Goal: Task Accomplishment & Management: Complete application form

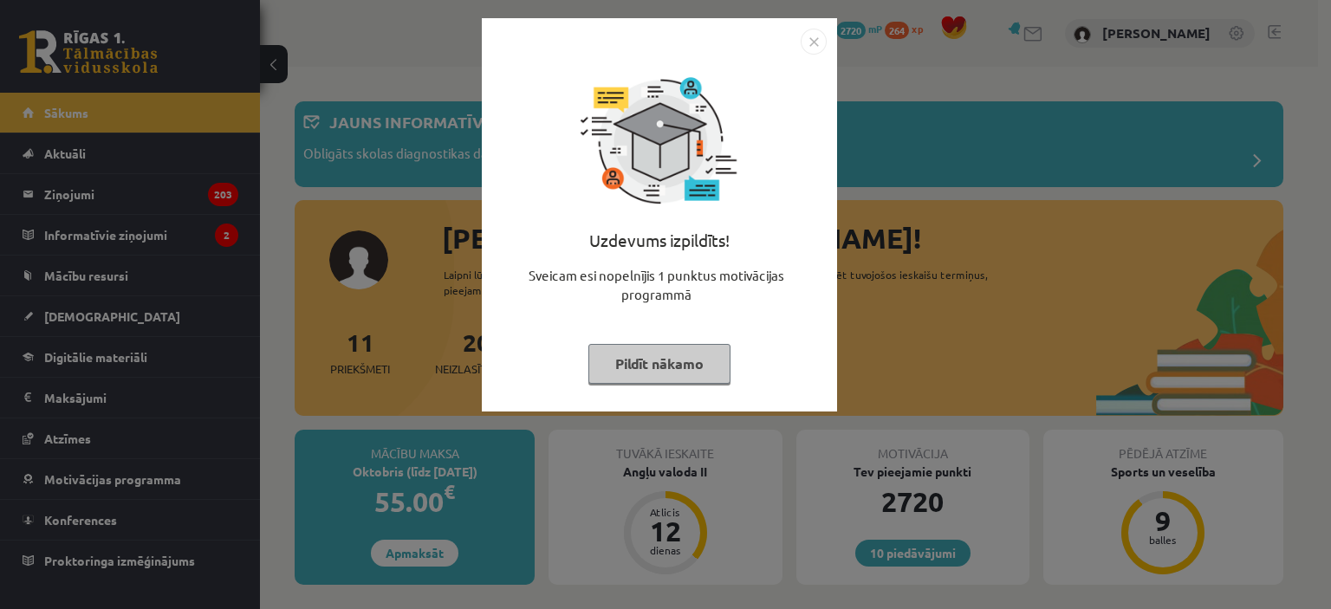
click at [807, 45] on img "Close" at bounding box center [813, 42] width 26 height 26
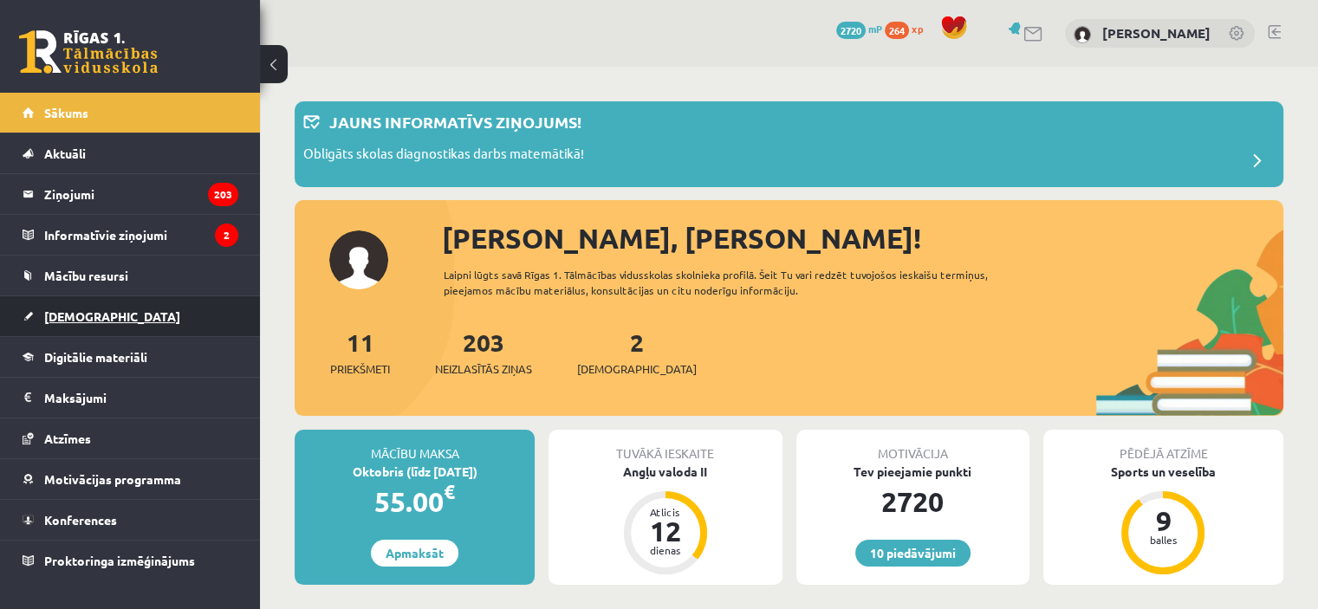
click at [85, 315] on span "[DEMOGRAPHIC_DATA]" at bounding box center [112, 316] width 136 height 16
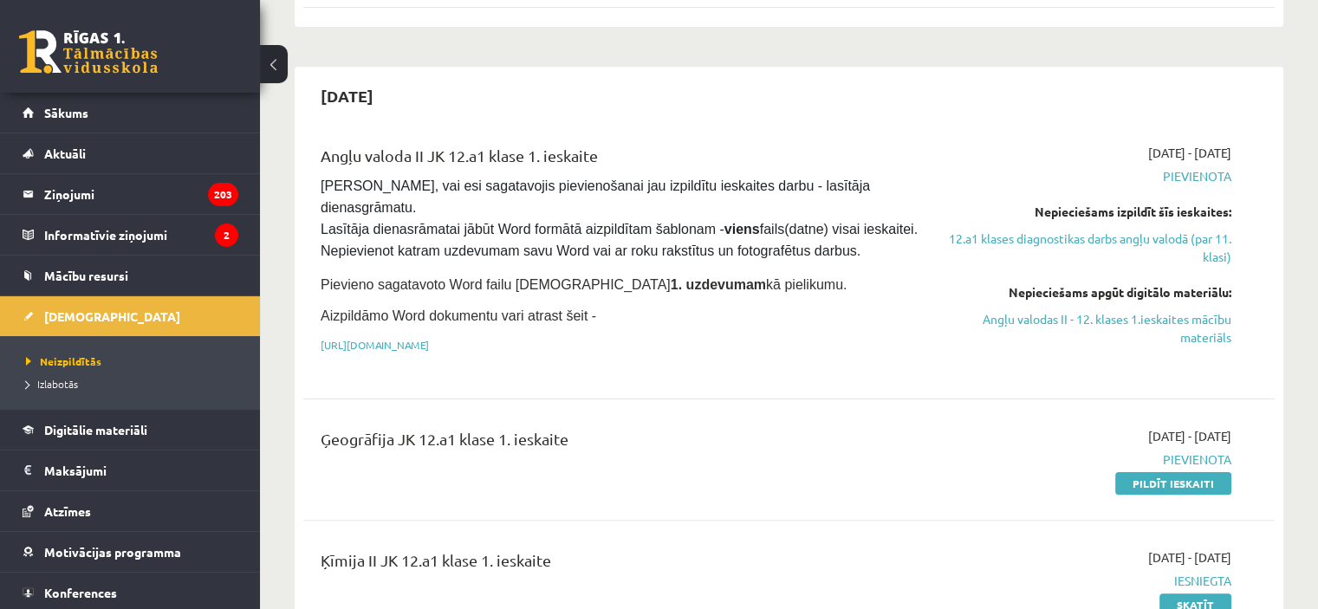
scroll to position [347, 0]
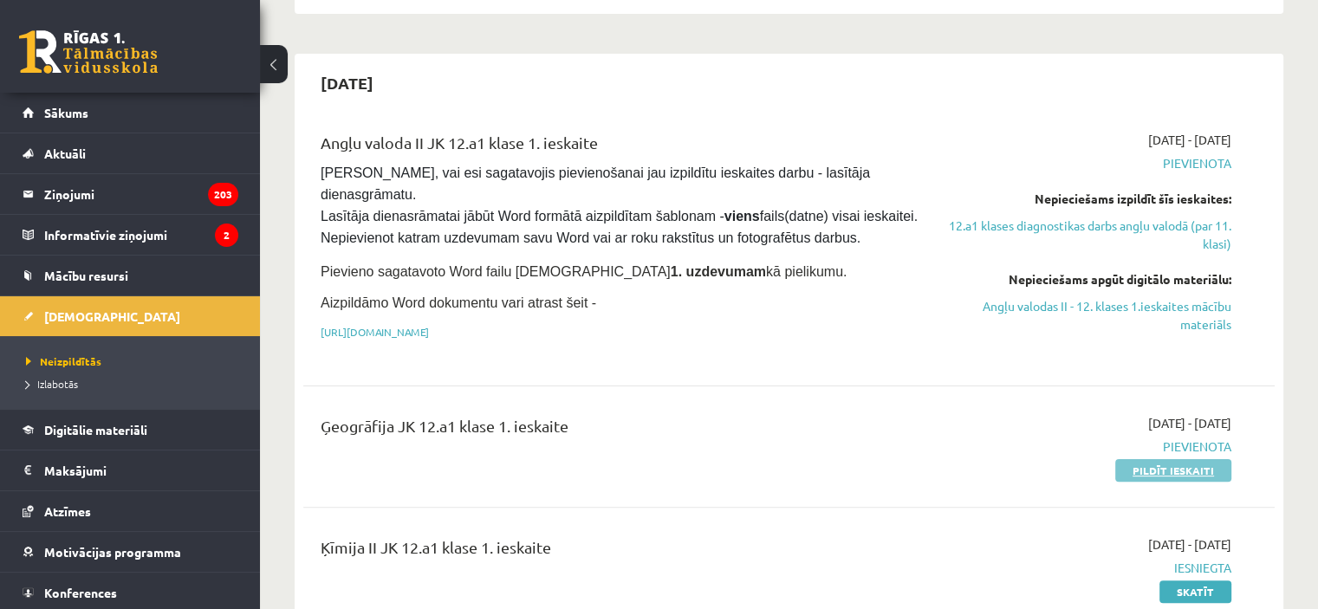
click at [1185, 461] on link "Pildīt ieskaiti" at bounding box center [1173, 470] width 116 height 23
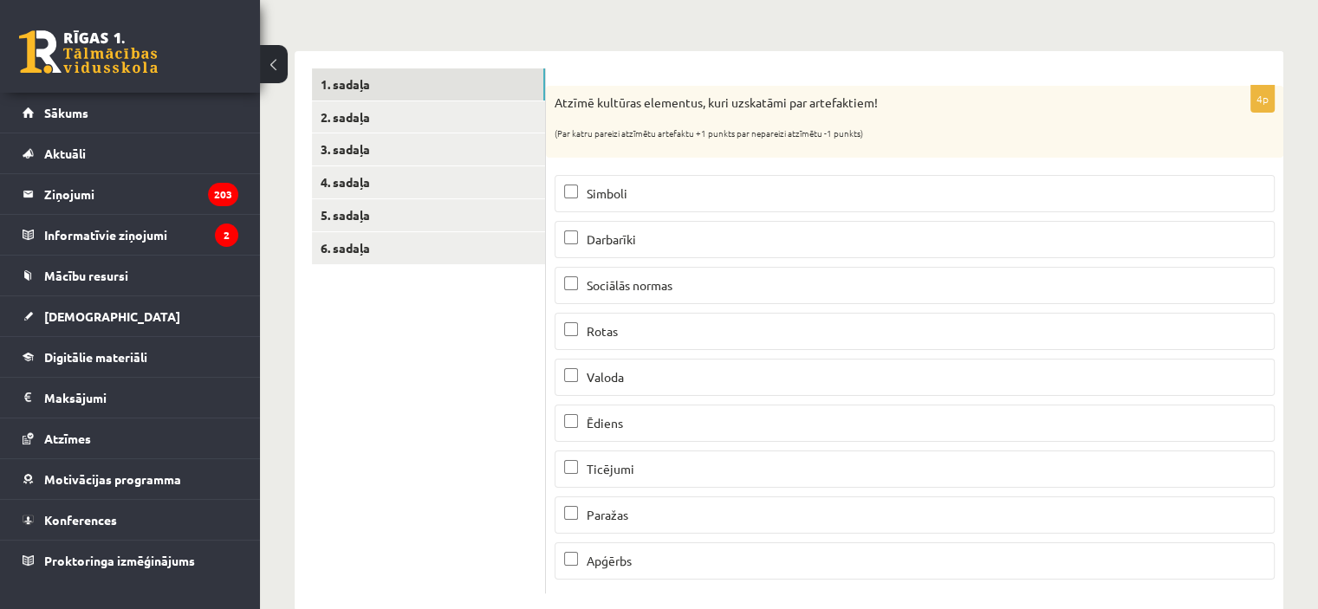
scroll to position [275, 0]
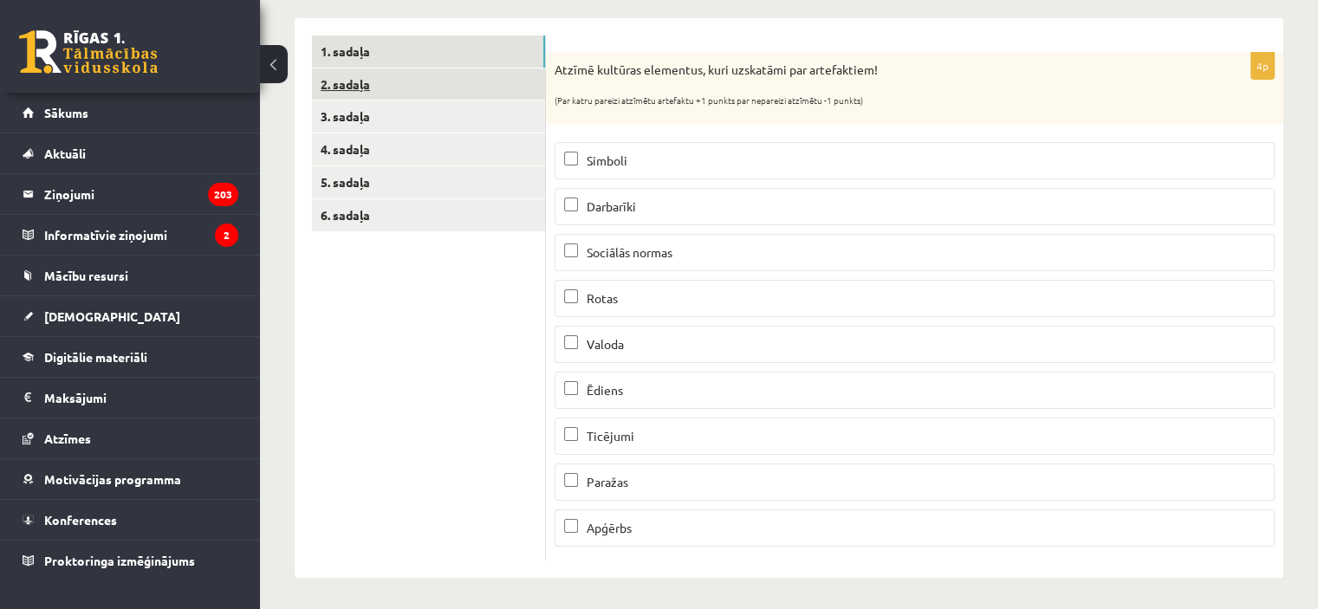
click at [509, 72] on link "2. sadaļa" at bounding box center [428, 84] width 233 height 32
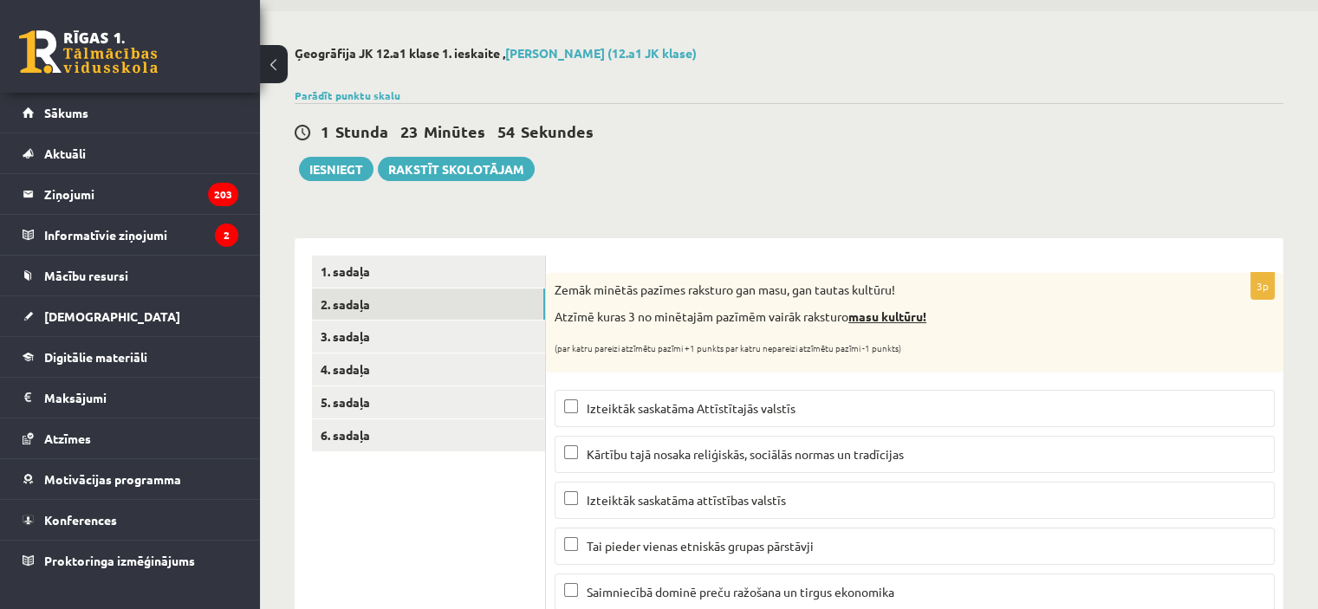
scroll to position [9, 0]
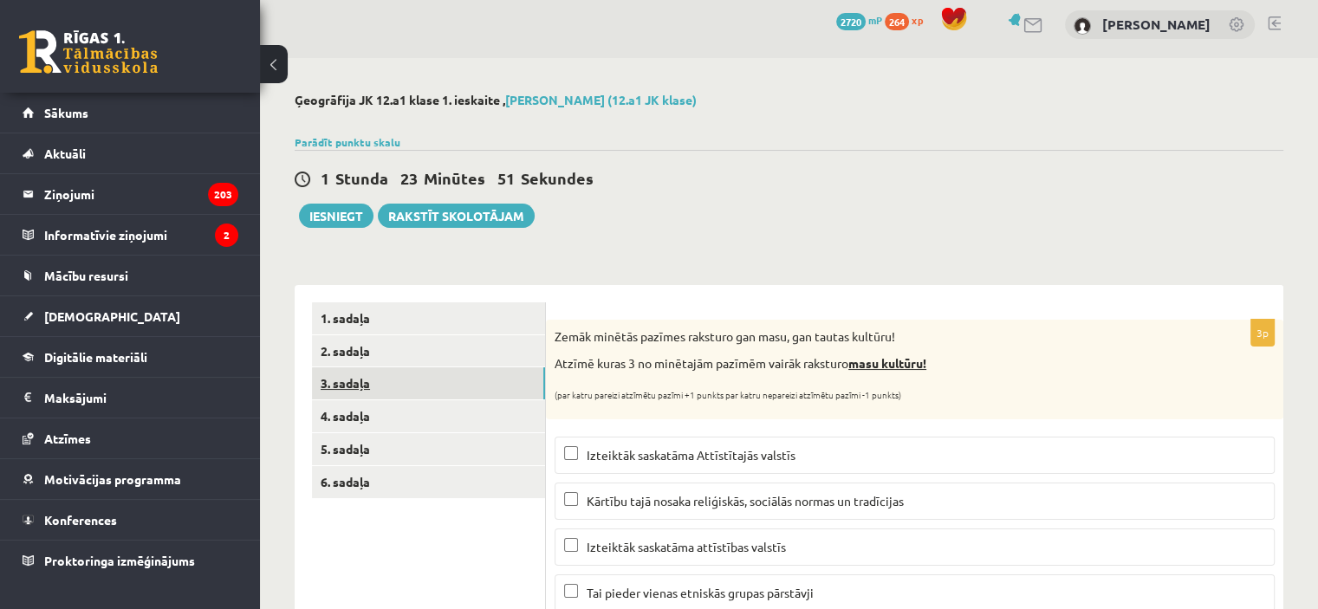
click at [471, 380] on link "3. sadaļa" at bounding box center [428, 383] width 233 height 32
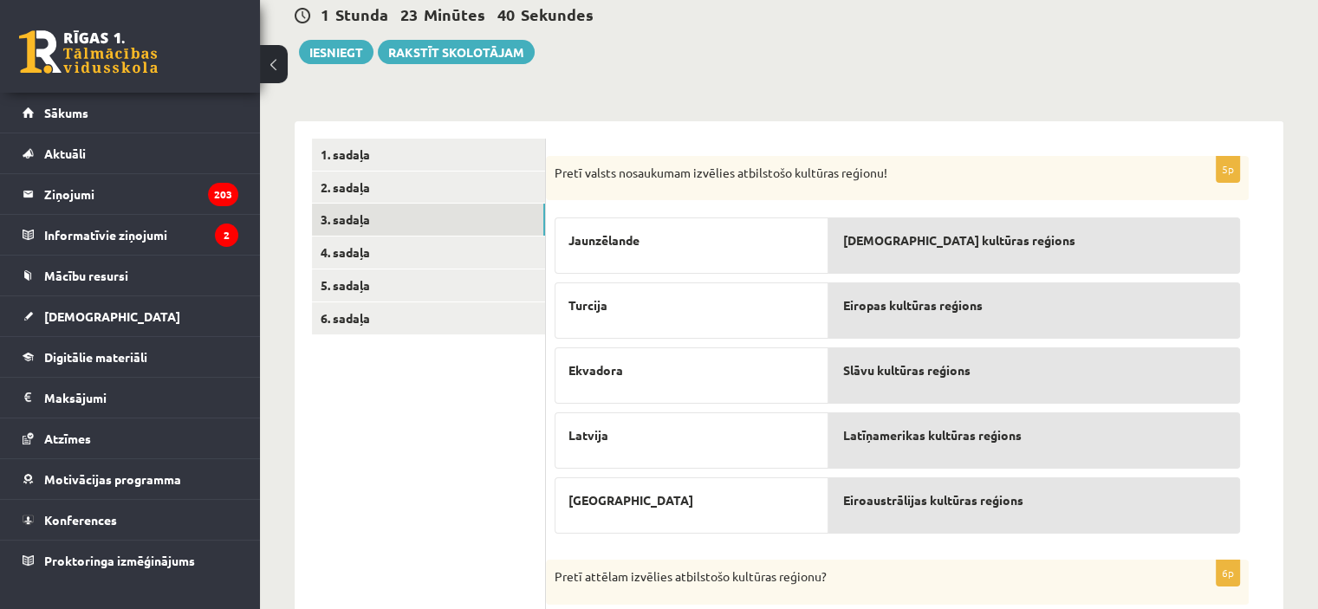
scroll to position [182, 0]
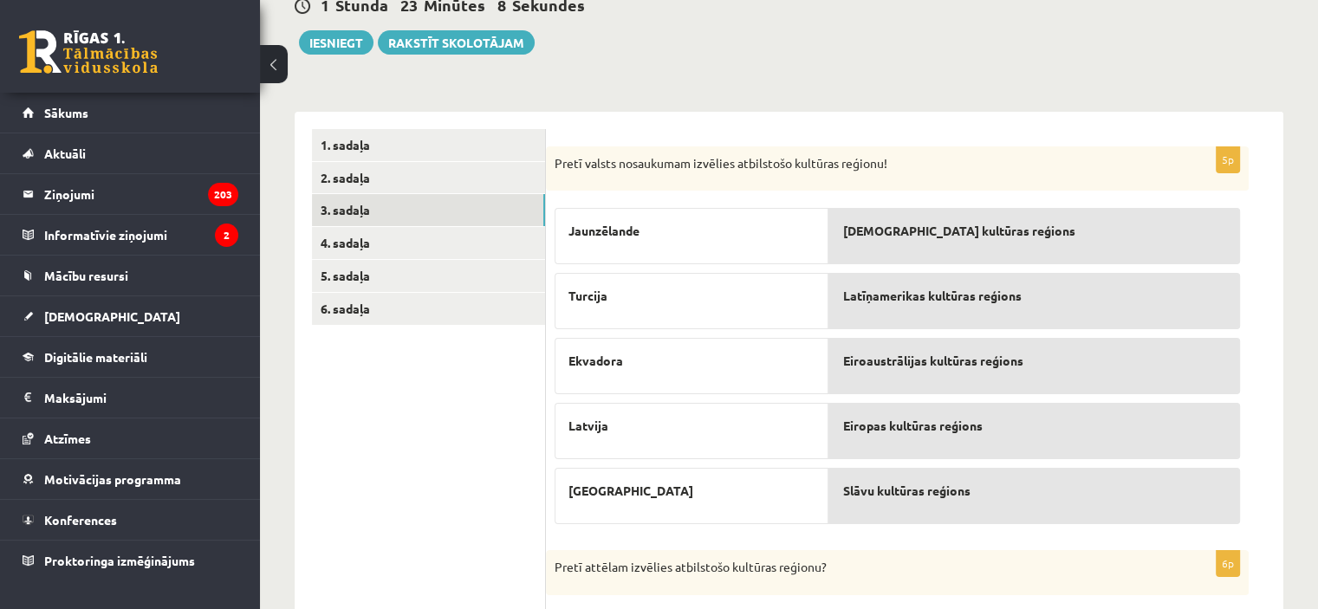
click at [847, 419] on span "Eiropas kultūras reģions" at bounding box center [911, 426] width 139 height 18
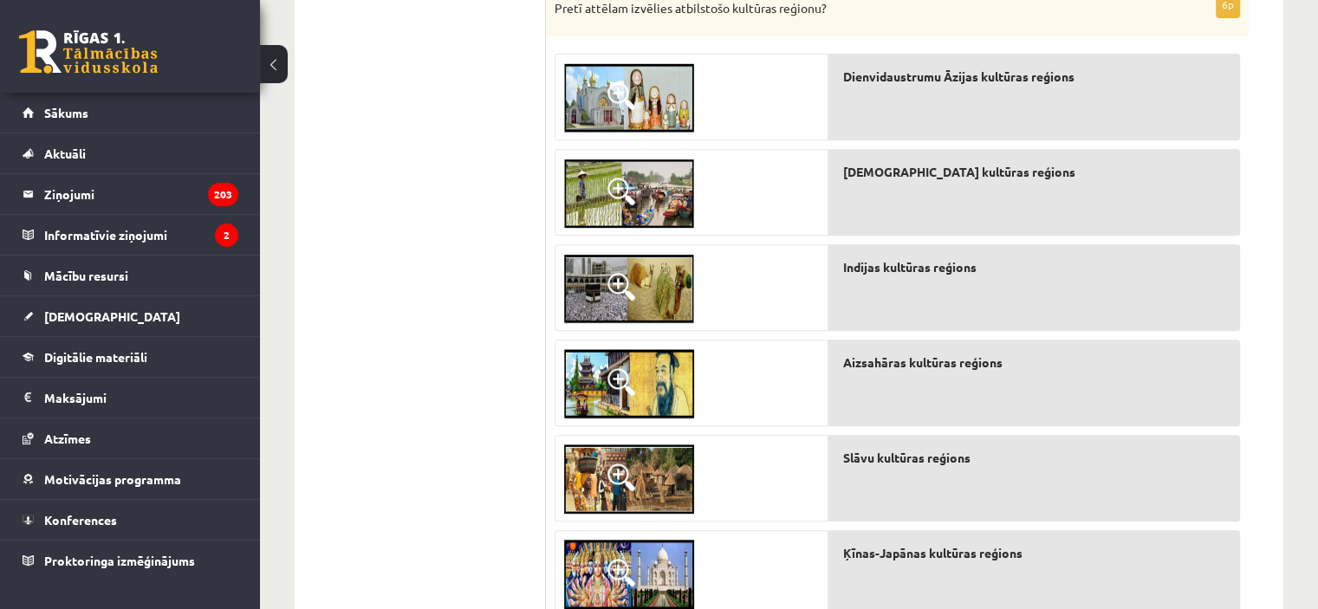
scroll to position [724, 0]
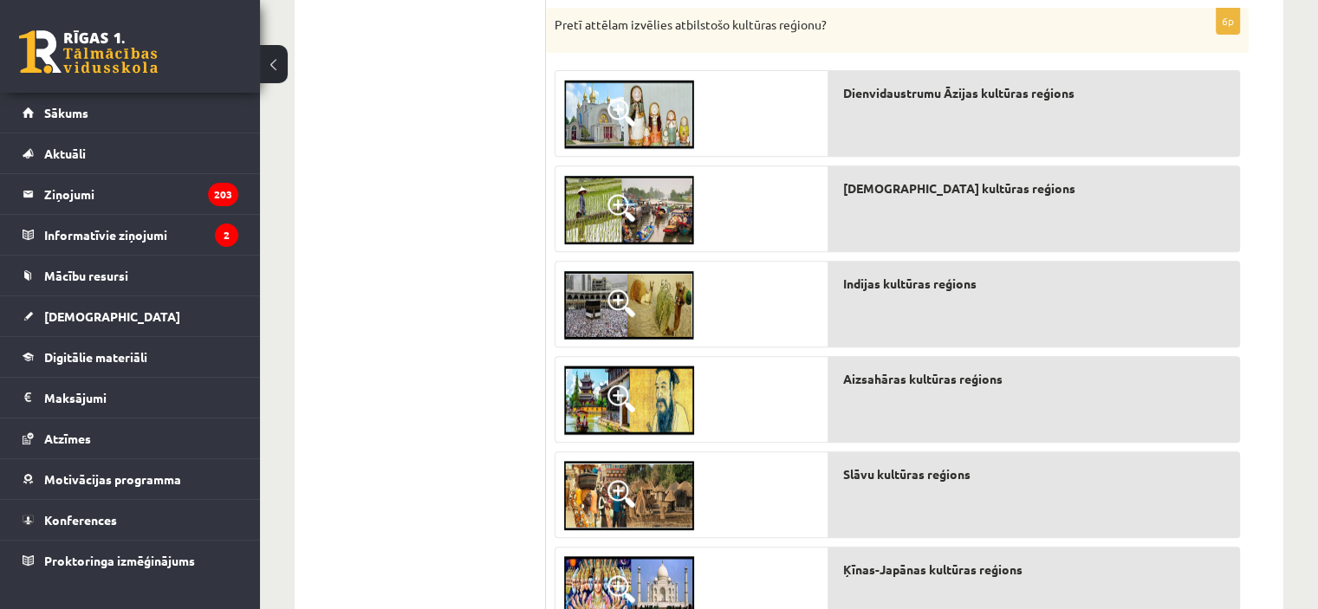
click at [617, 102] on span at bounding box center [621, 113] width 28 height 28
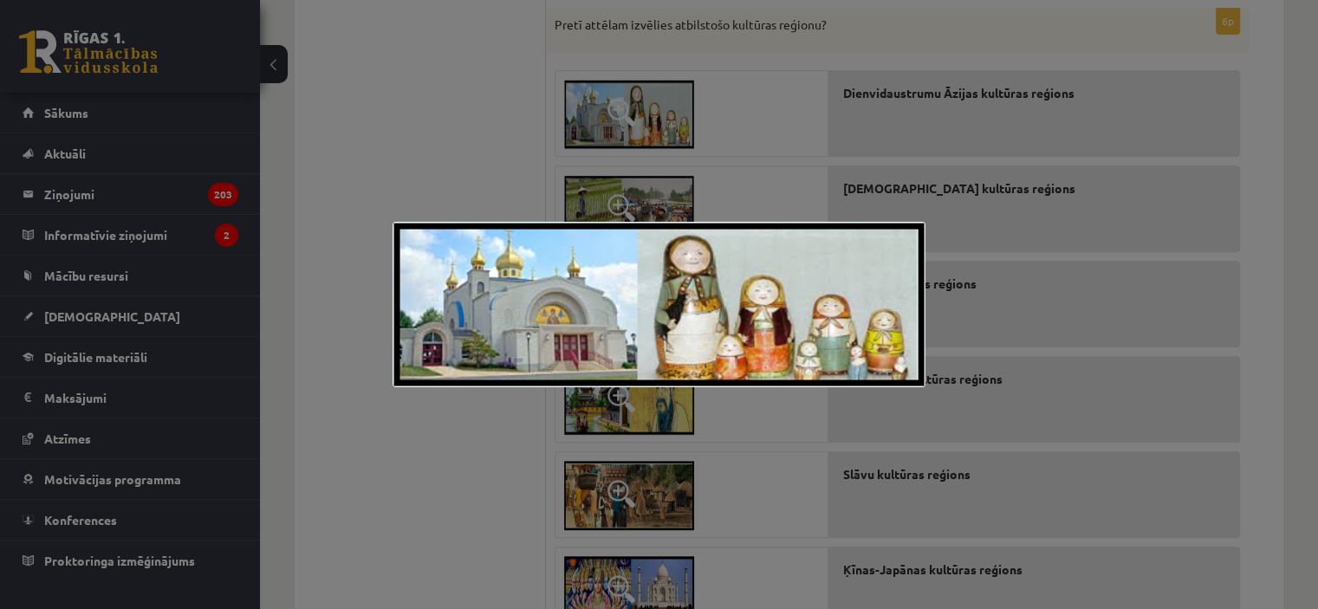
click at [454, 90] on div at bounding box center [659, 304] width 1318 height 609
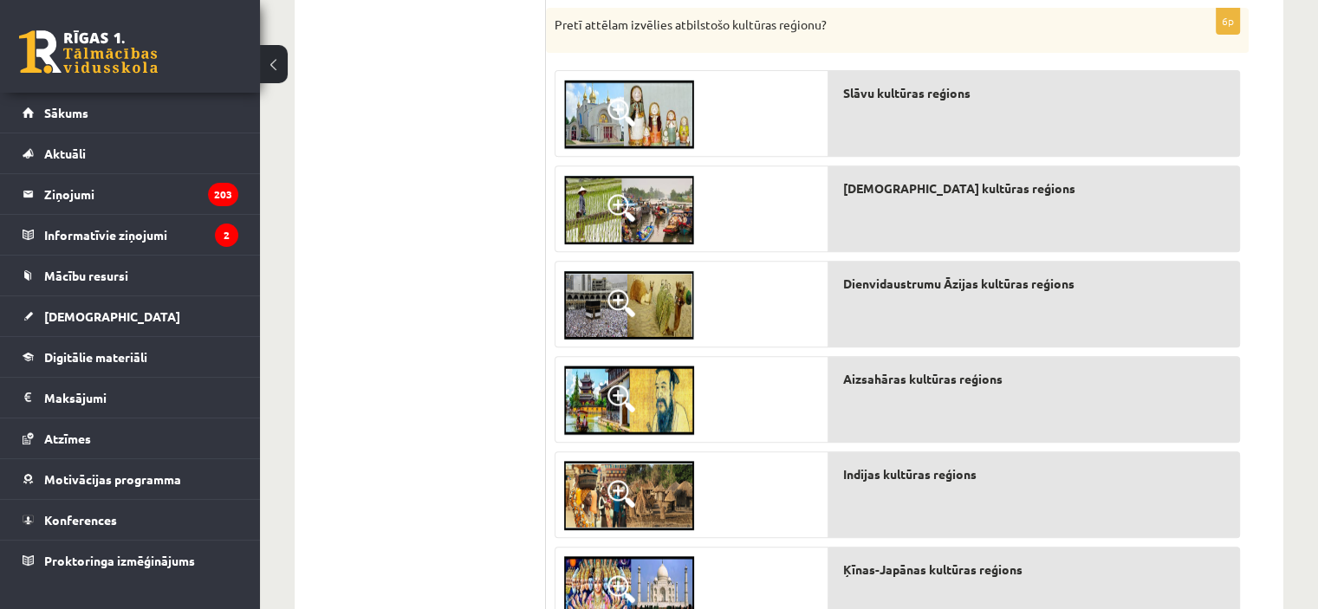
click at [614, 199] on span at bounding box center [621, 208] width 28 height 28
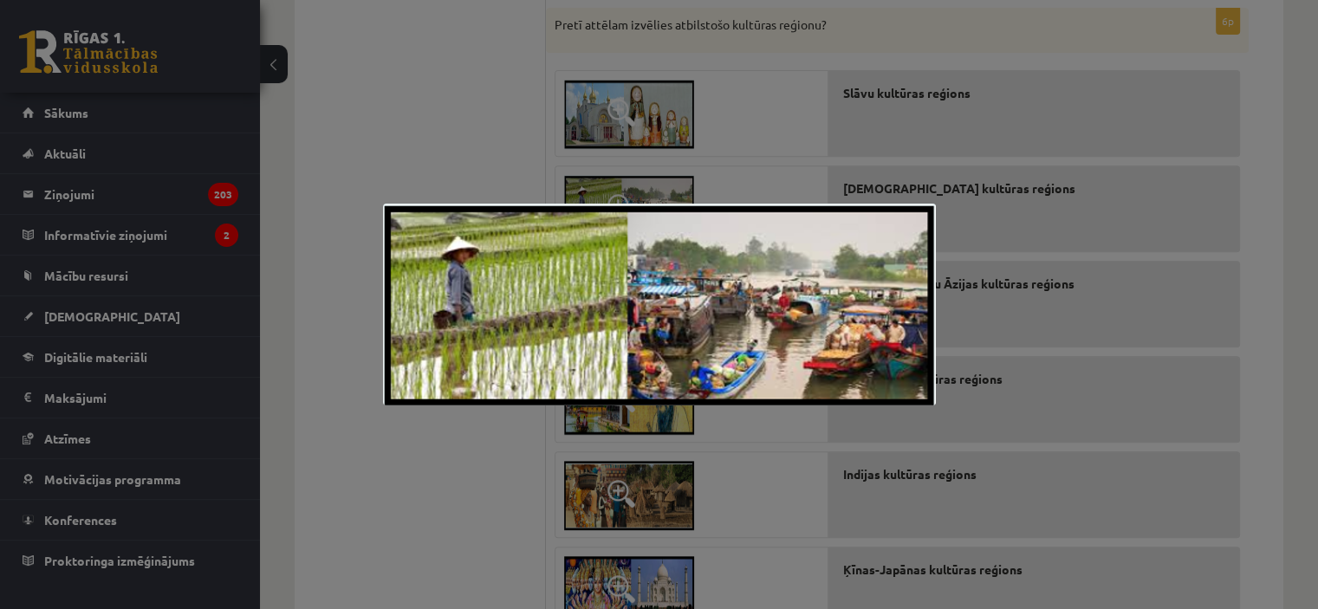
click at [1050, 197] on div at bounding box center [659, 304] width 1318 height 609
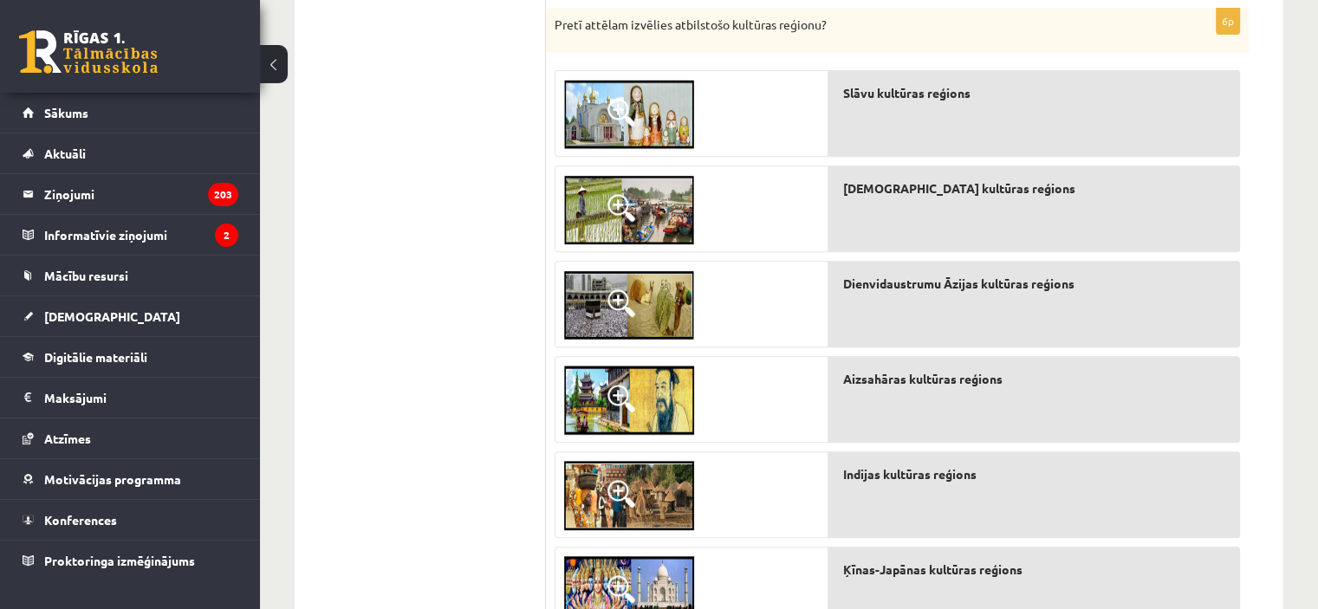
drag, startPoint x: 1324, startPoint y: 599, endPoint x: 787, endPoint y: 544, distance: 539.0
click at [787, 544] on div at bounding box center [691, 348] width 274 height 572
click at [613, 201] on span at bounding box center [621, 208] width 28 height 28
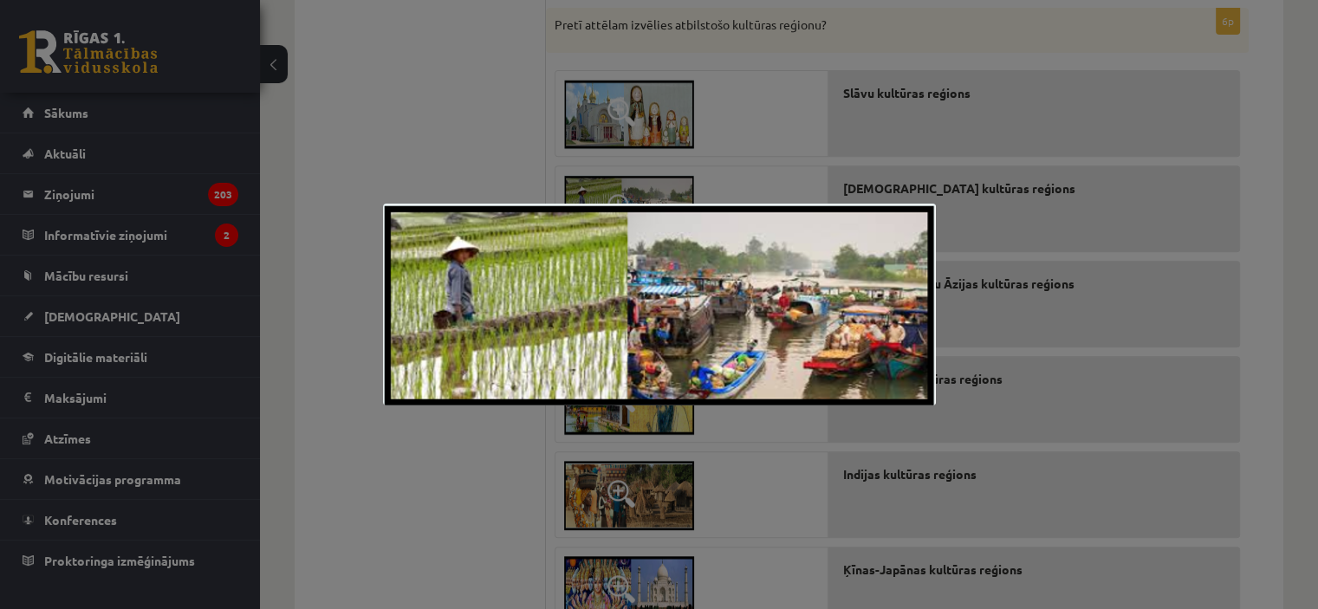
click at [1123, 429] on div at bounding box center [659, 304] width 1318 height 609
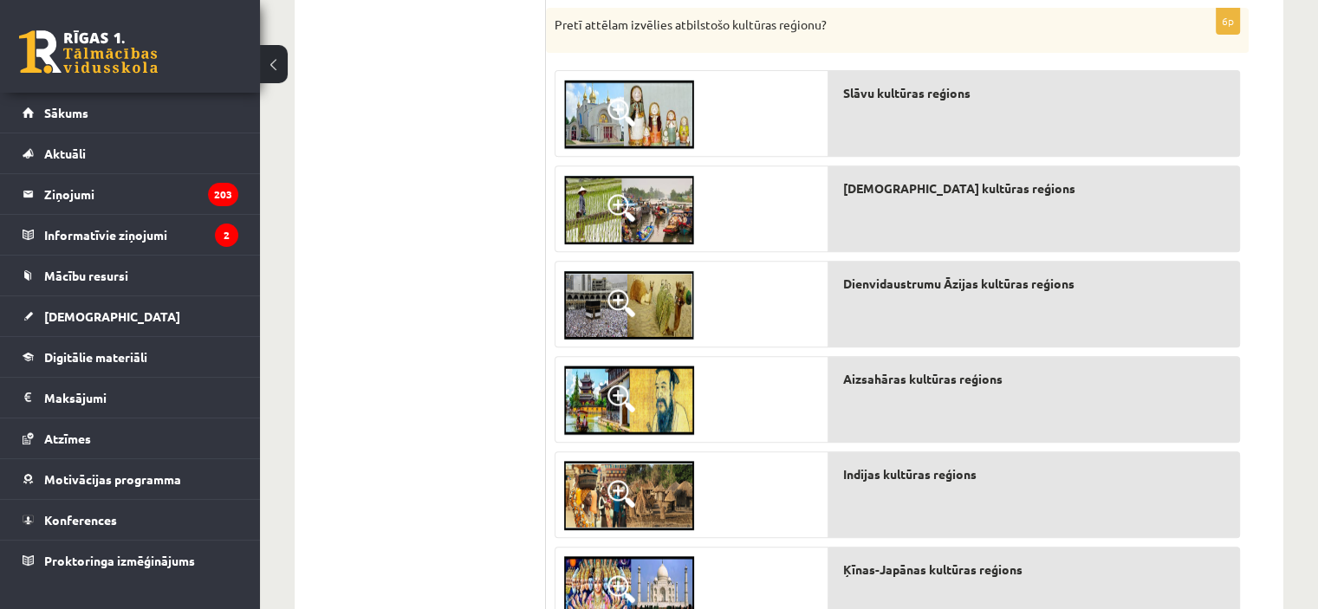
drag, startPoint x: 1324, startPoint y: 599, endPoint x: 835, endPoint y: 540, distance: 492.1
drag, startPoint x: 835, startPoint y: 540, endPoint x: 730, endPoint y: 516, distance: 107.4
drag, startPoint x: 730, startPoint y: 516, endPoint x: 773, endPoint y: 578, distance: 74.7
click at [773, 578] on div at bounding box center [691, 590] width 272 height 87
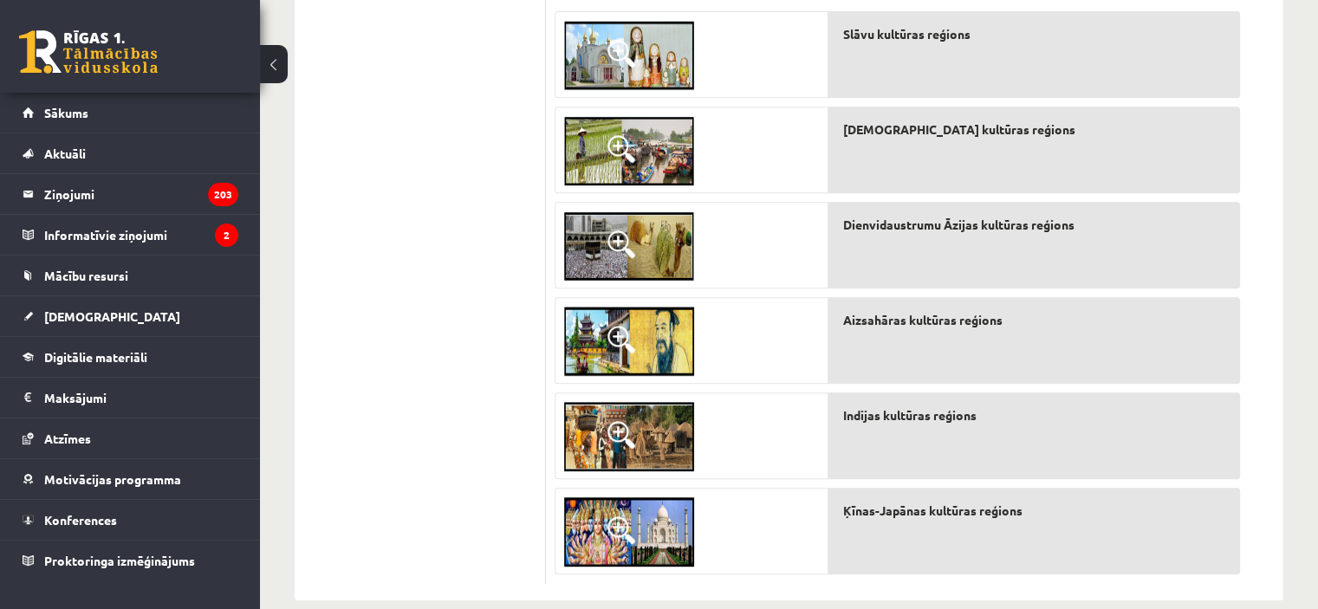
scroll to position [794, 0]
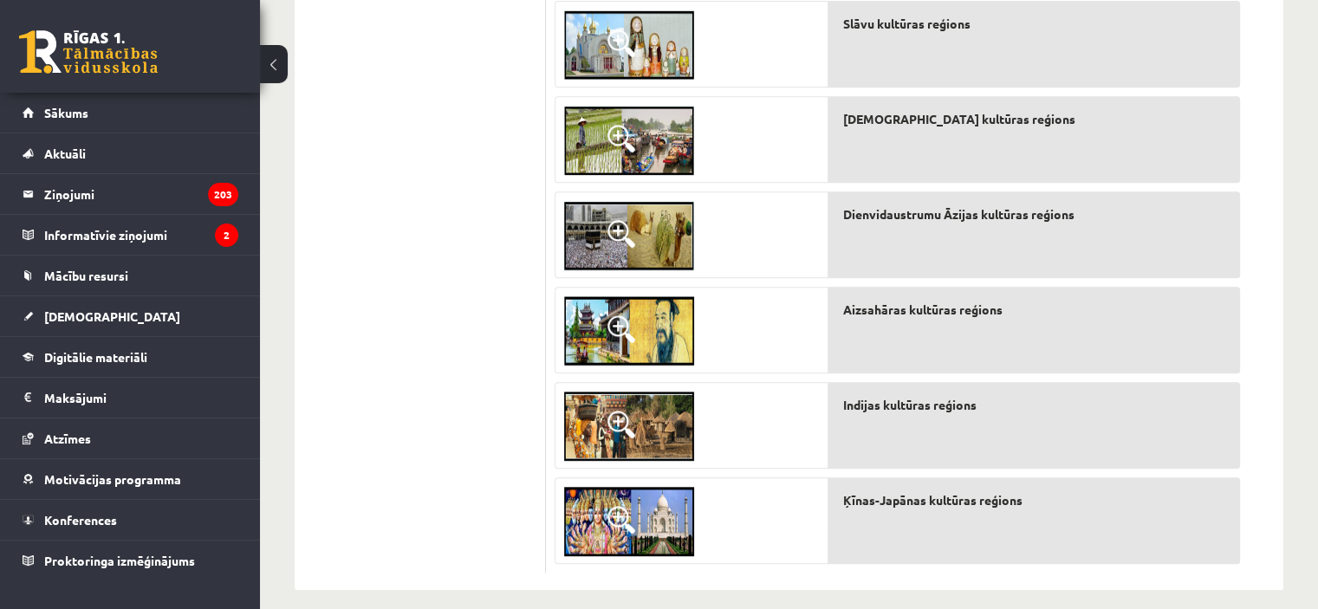
click at [613, 513] on span at bounding box center [621, 520] width 28 height 28
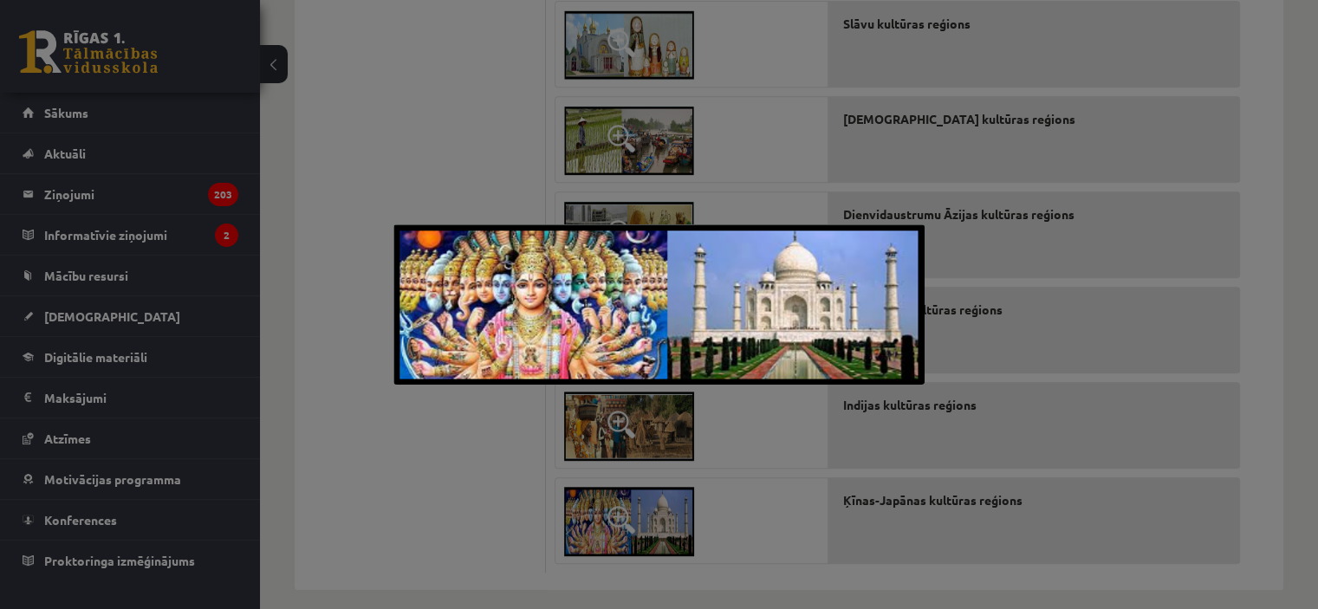
click at [415, 139] on div at bounding box center [659, 304] width 1318 height 609
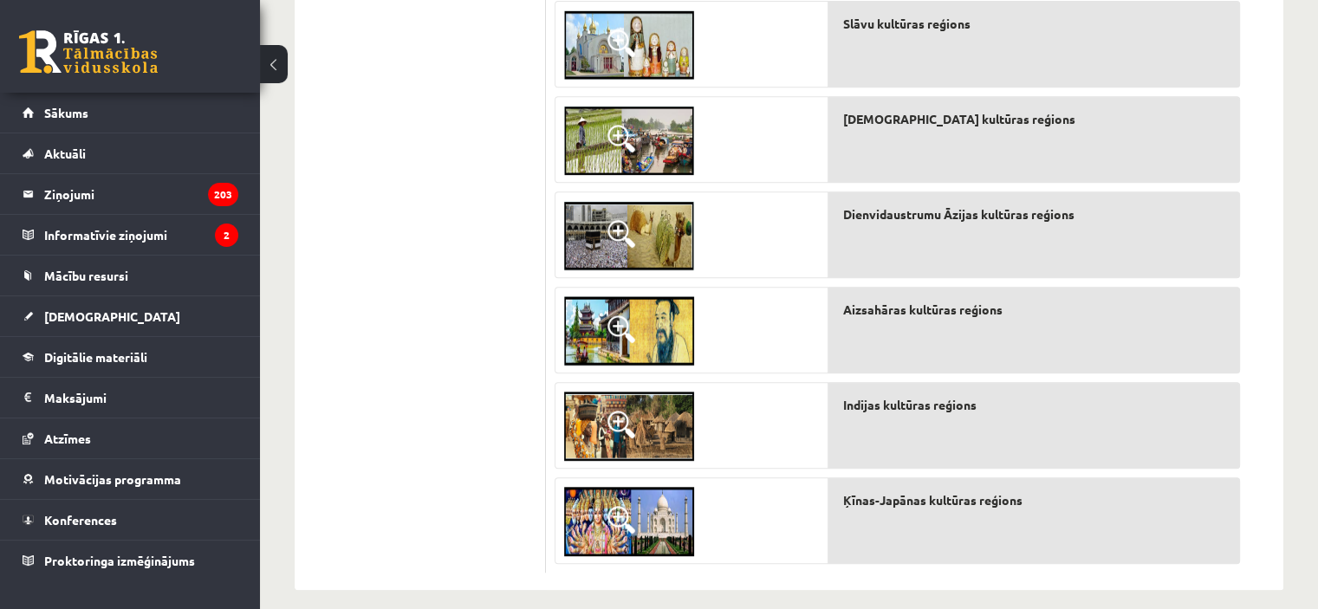
click at [617, 412] on span at bounding box center [621, 425] width 28 height 28
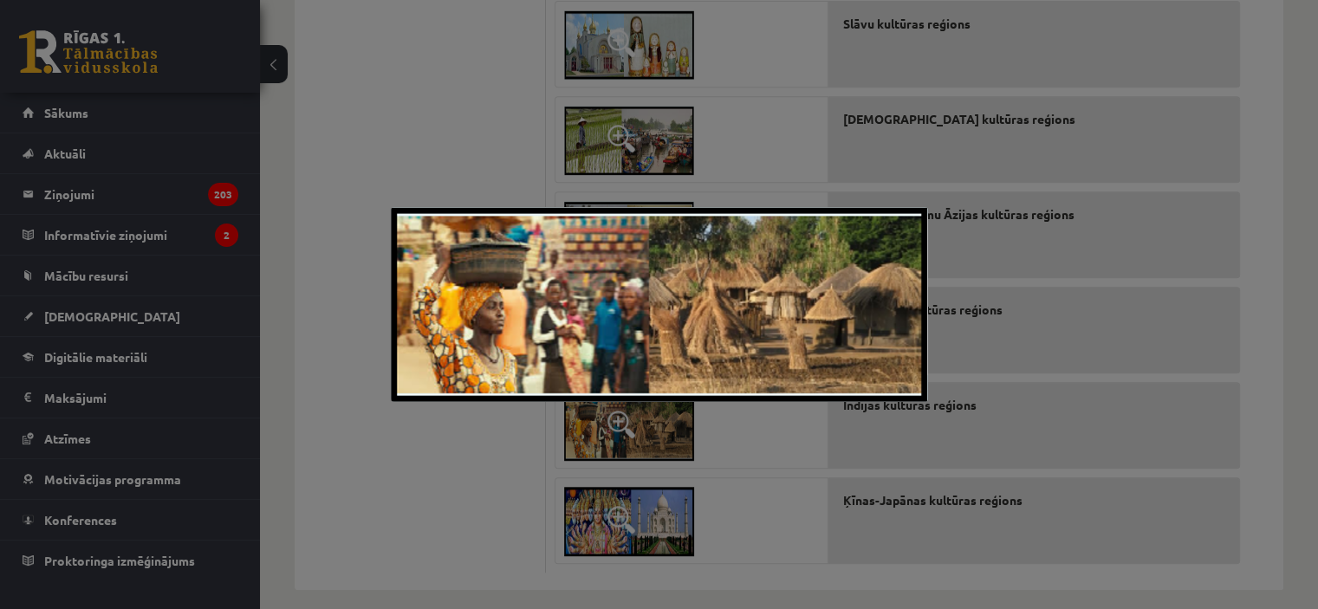
click at [389, 450] on div at bounding box center [659, 304] width 1318 height 609
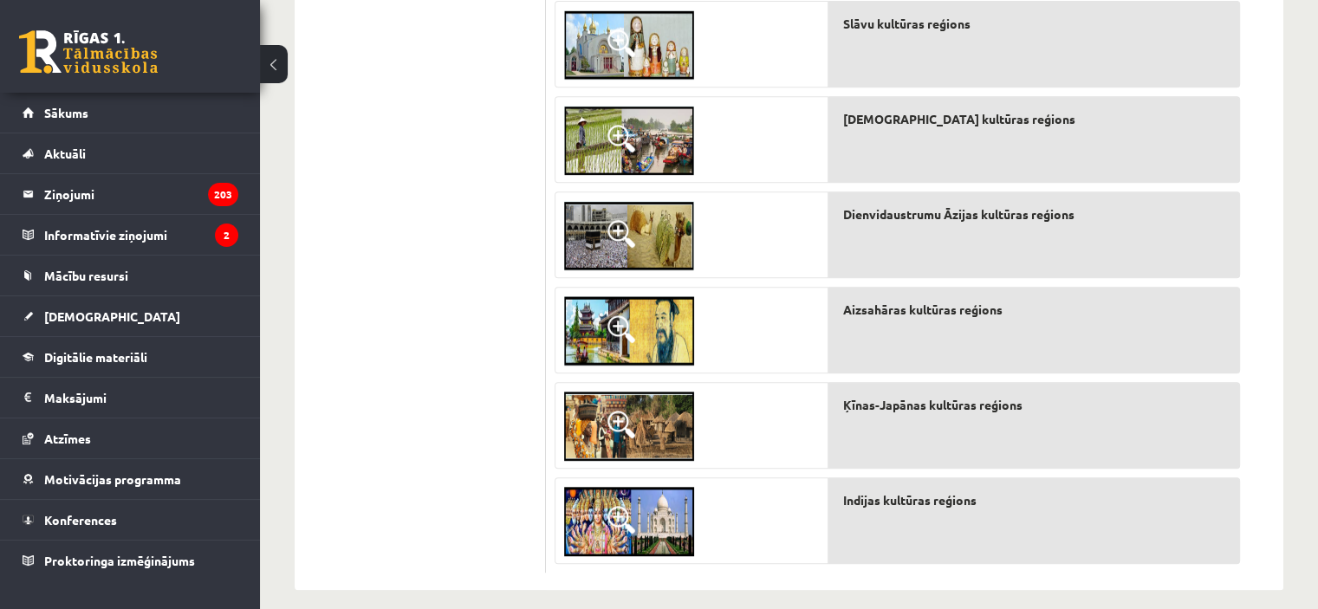
click at [614, 317] on span at bounding box center [621, 329] width 28 height 28
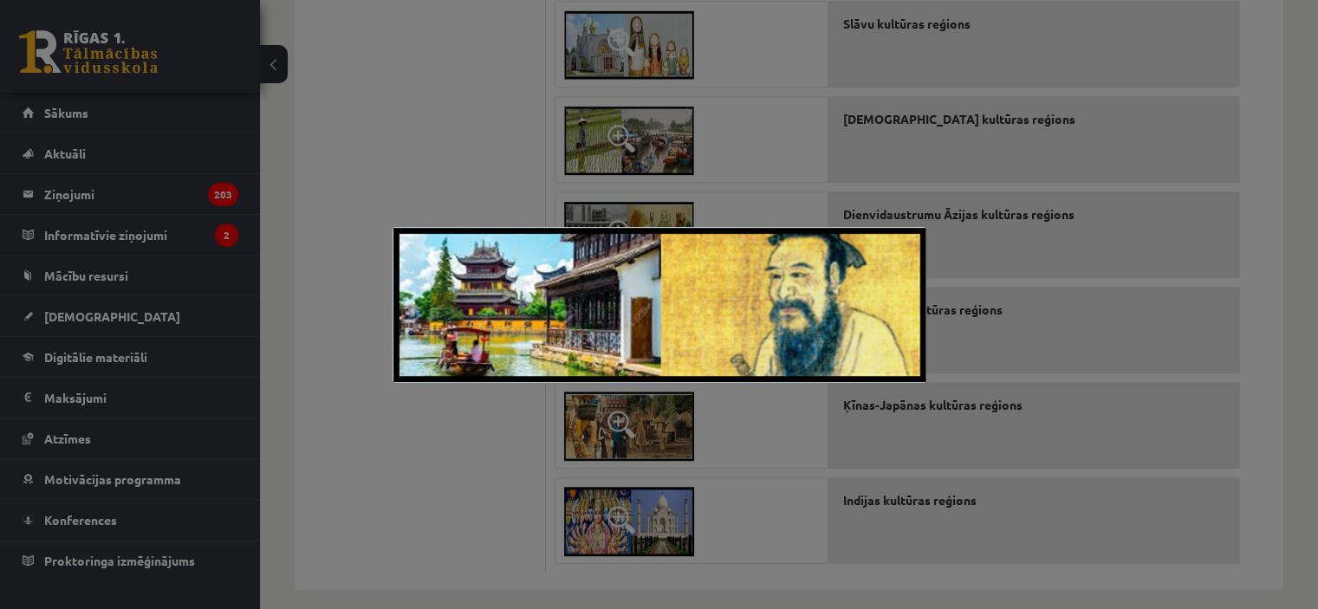
click at [367, 440] on div at bounding box center [659, 304] width 1318 height 609
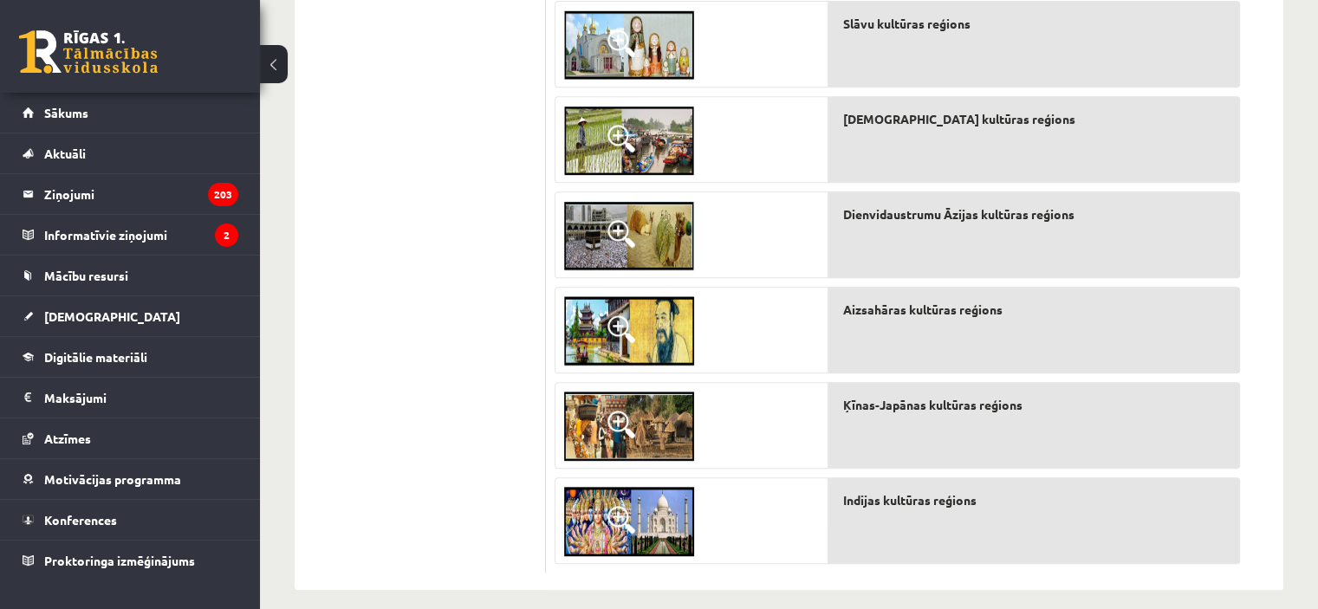
click at [856, 408] on span "Ķīnas-Japānas kultūras reģions" at bounding box center [931, 405] width 179 height 18
click at [846, 316] on div "Ķīnas-Japānas kultūras reģions" at bounding box center [1033, 330] width 411 height 87
click at [613, 220] on span at bounding box center [621, 234] width 28 height 28
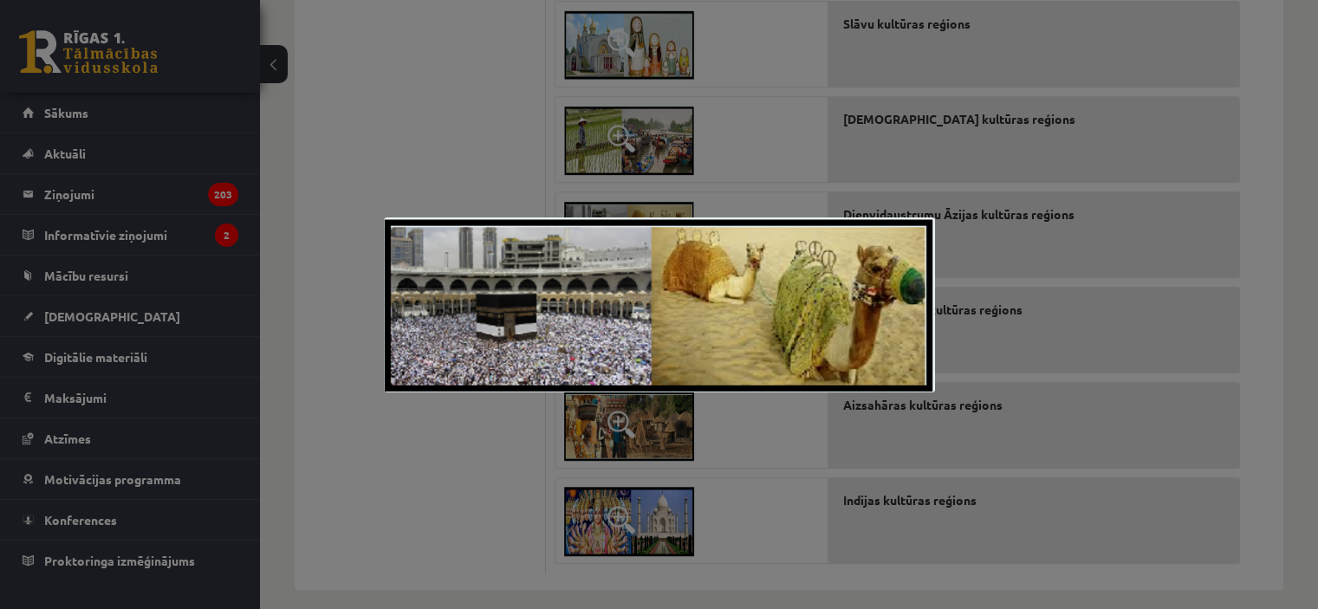
click at [415, 138] on div at bounding box center [659, 304] width 1318 height 609
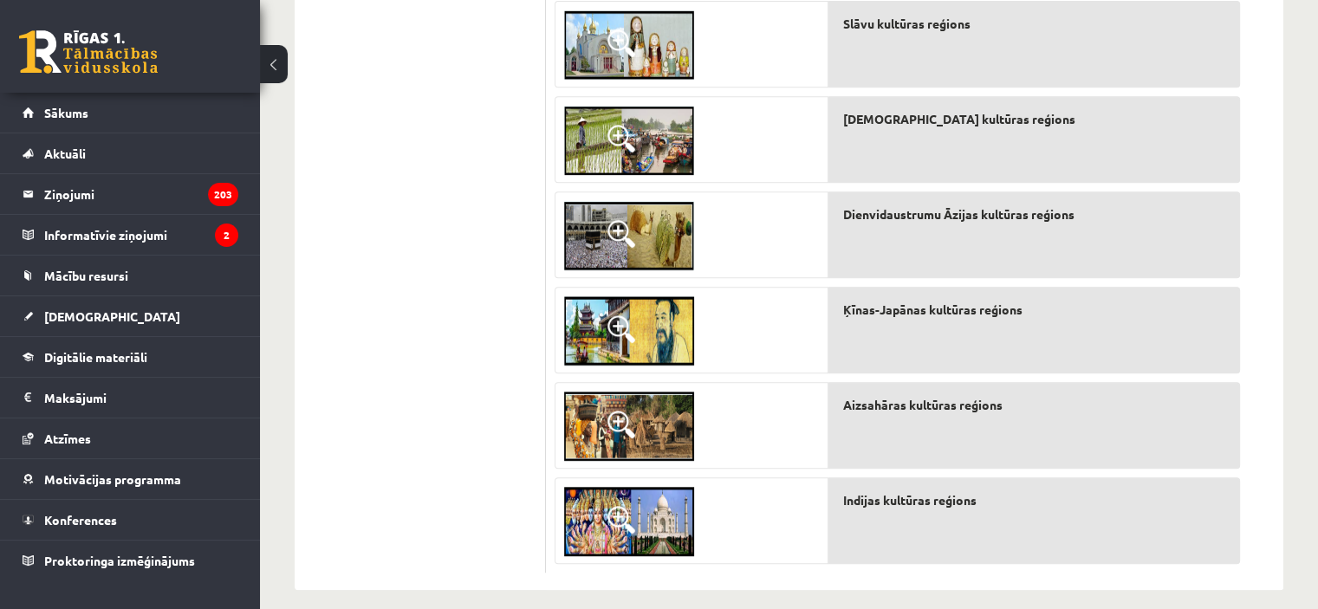
drag, startPoint x: 1320, startPoint y: 9, endPoint x: 765, endPoint y: 55, distance: 557.3
click at [765, 55] on div at bounding box center [691, 45] width 272 height 87
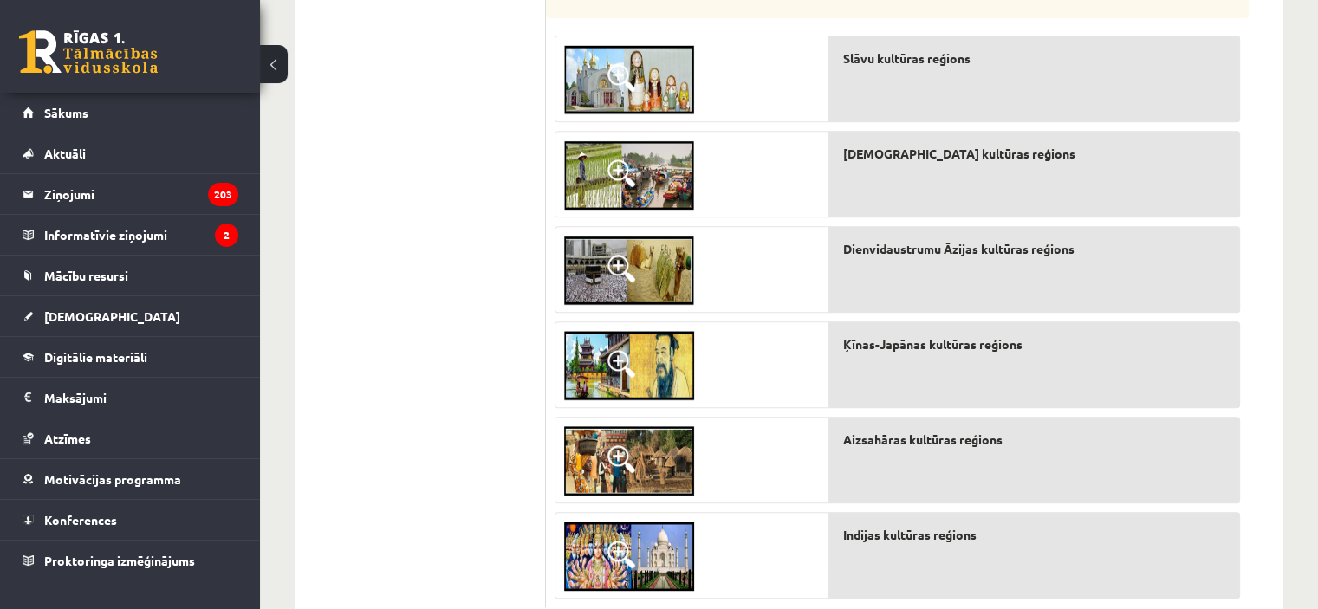
click at [615, 446] on span at bounding box center [621, 459] width 28 height 28
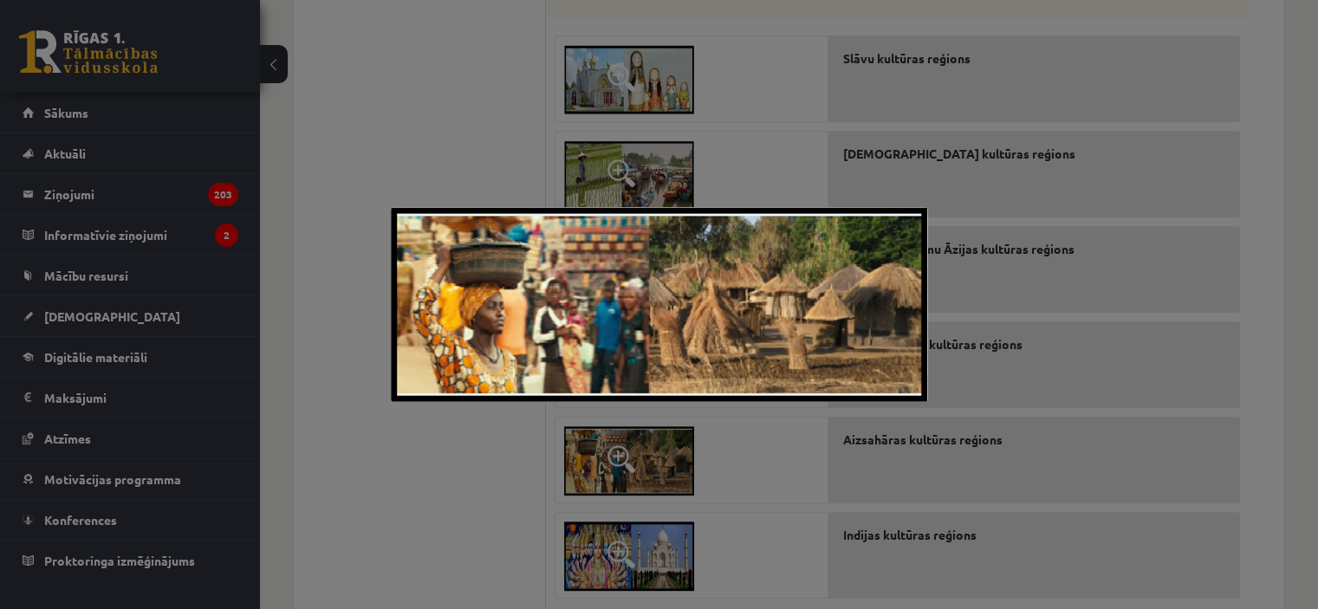
click at [466, 482] on div at bounding box center [659, 304] width 1318 height 609
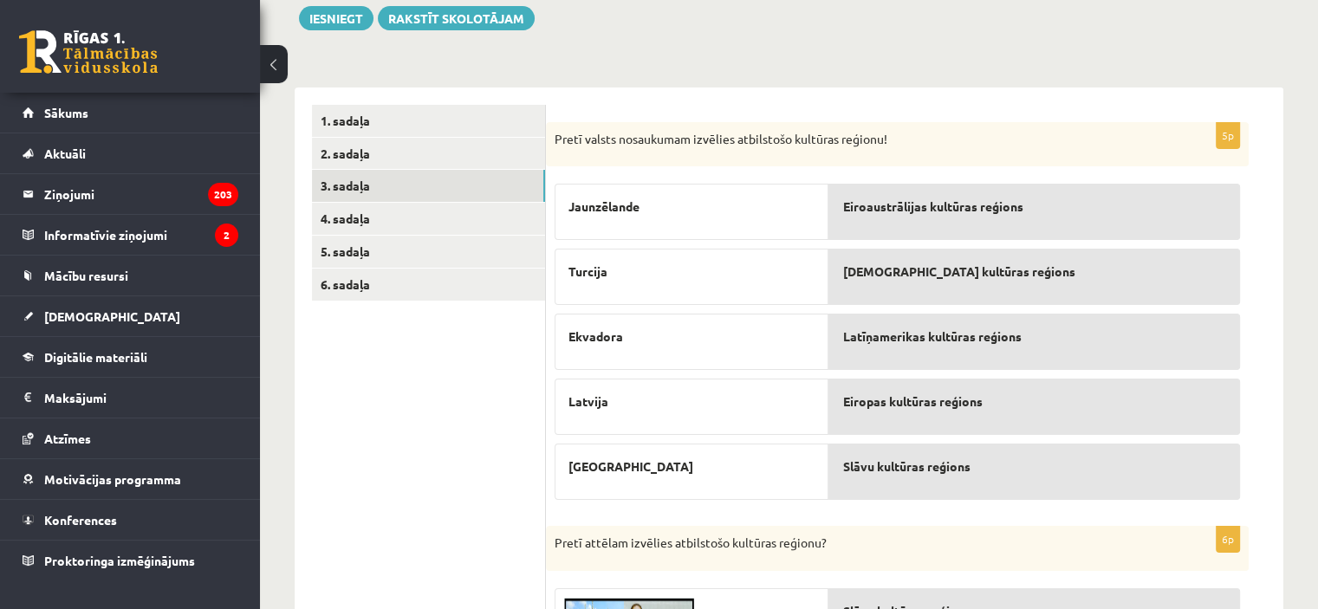
scroll to position [172, 0]
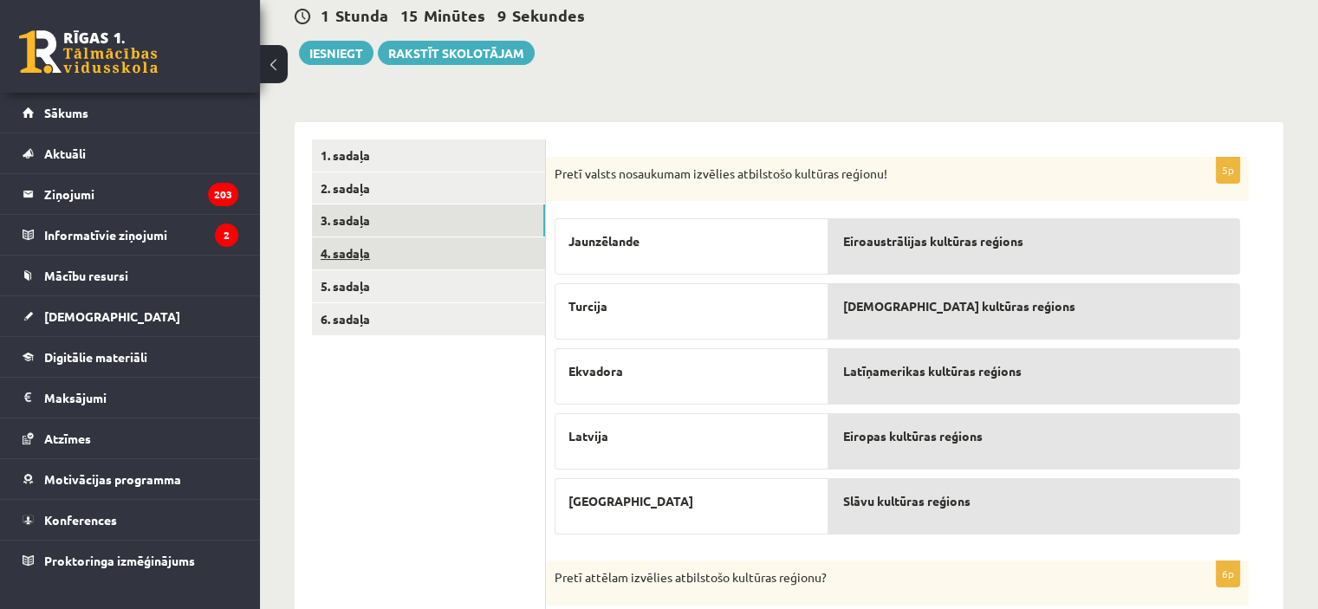
click at [388, 245] on link "4. sadaļa" at bounding box center [428, 253] width 233 height 32
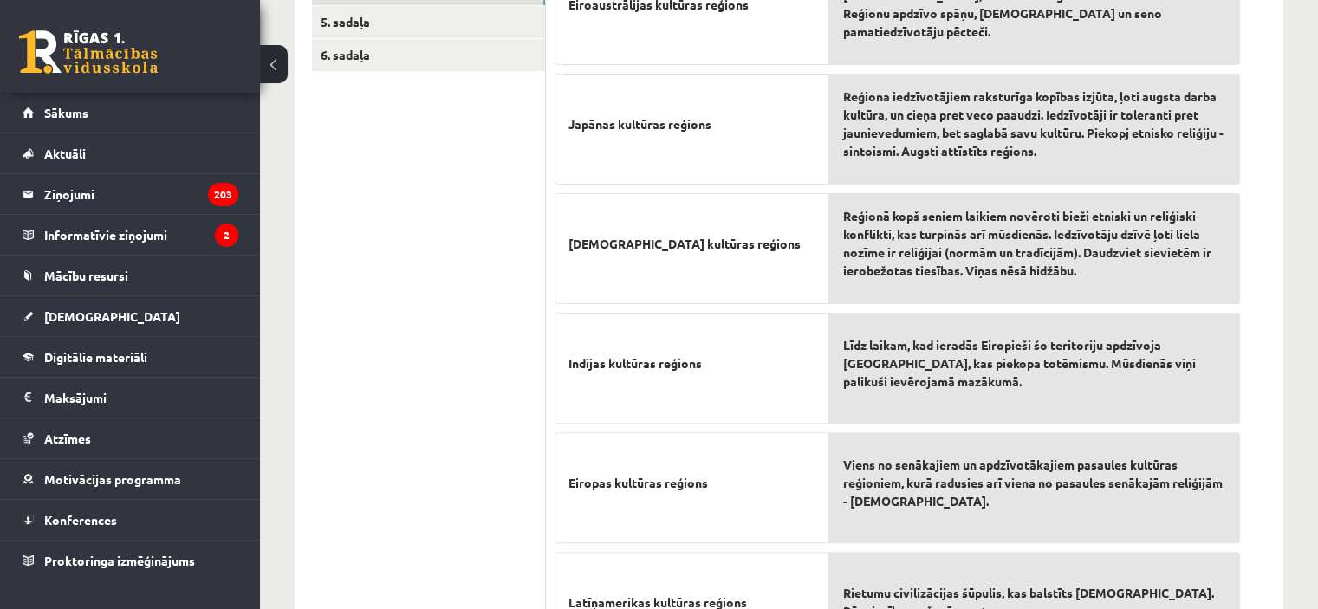
scroll to position [426, 0]
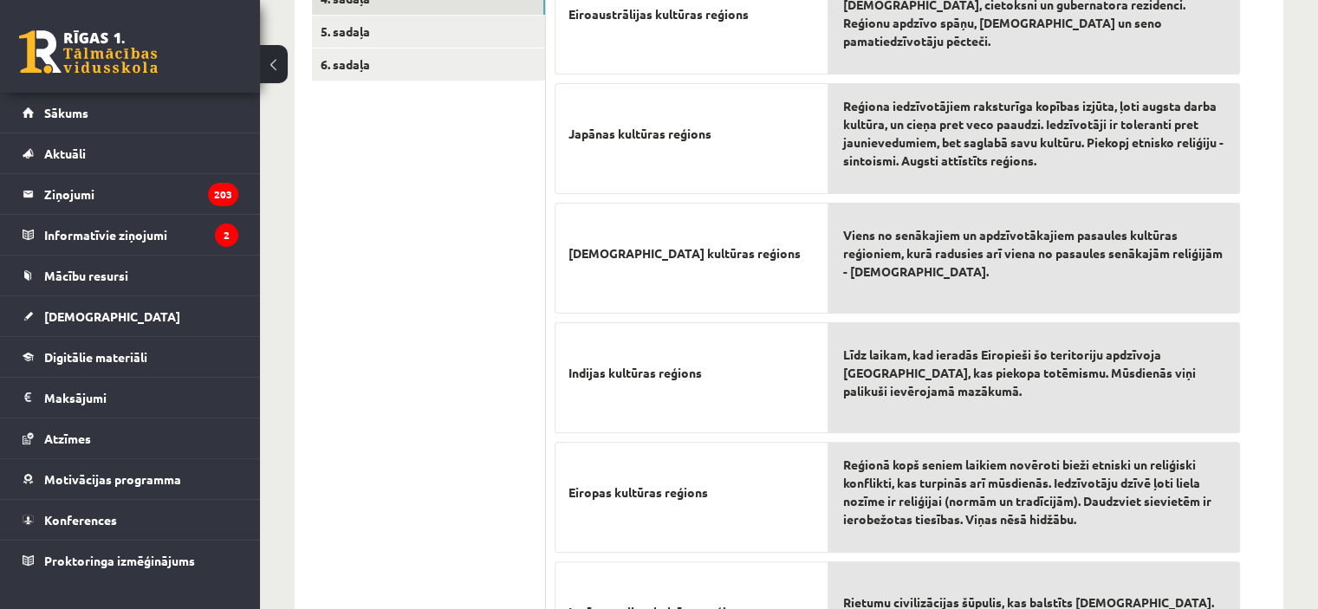
click at [867, 94] on div "Reģiona iedzīvotājiem raksturīga kopības izjūta, ļoti augsta darba kultūra, un …" at bounding box center [1033, 138] width 411 height 111
drag, startPoint x: 867, startPoint y: 94, endPoint x: 871, endPoint y: 27, distance: 67.7
click at [871, 27] on div "Apdzīvojumā dominē spāņu celtās pilsētas ar katoļu baznīcu, cietoksni un gubern…" at bounding box center [1033, 372] width 411 height 834
click at [871, 27] on span "Apdzīvojumā dominē spāņu celtās pilsētas ar katoļu baznīcu, cietoksni un gubern…" at bounding box center [1034, 13] width 384 height 73
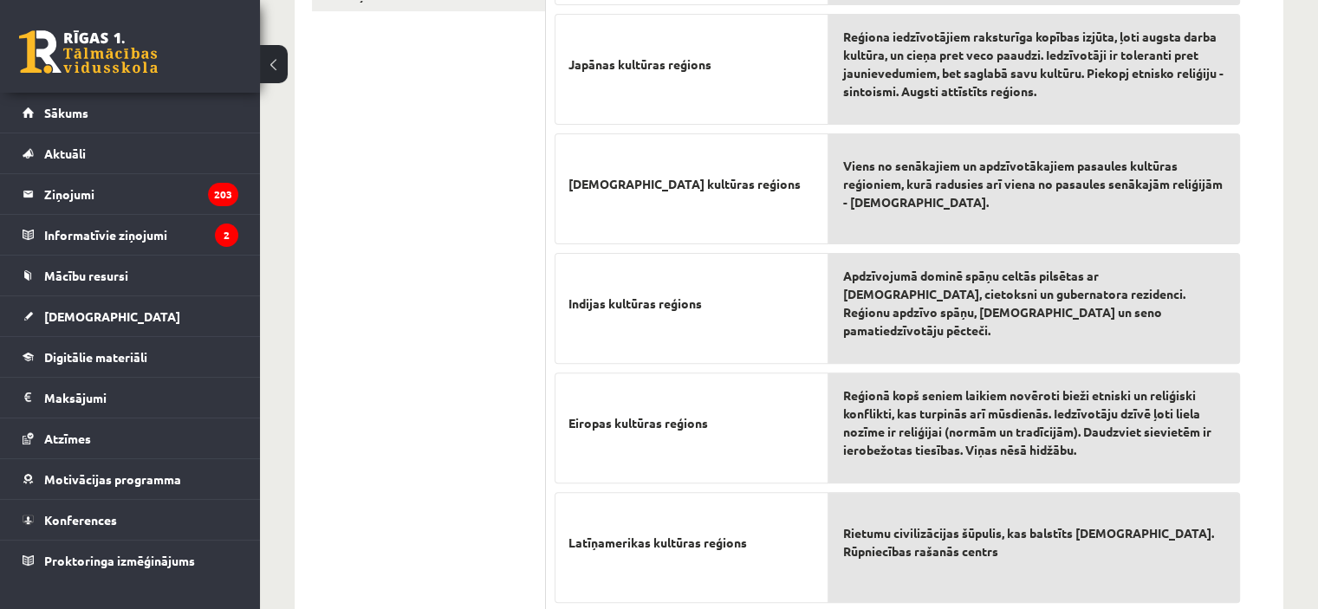
scroll to position [553, 0]
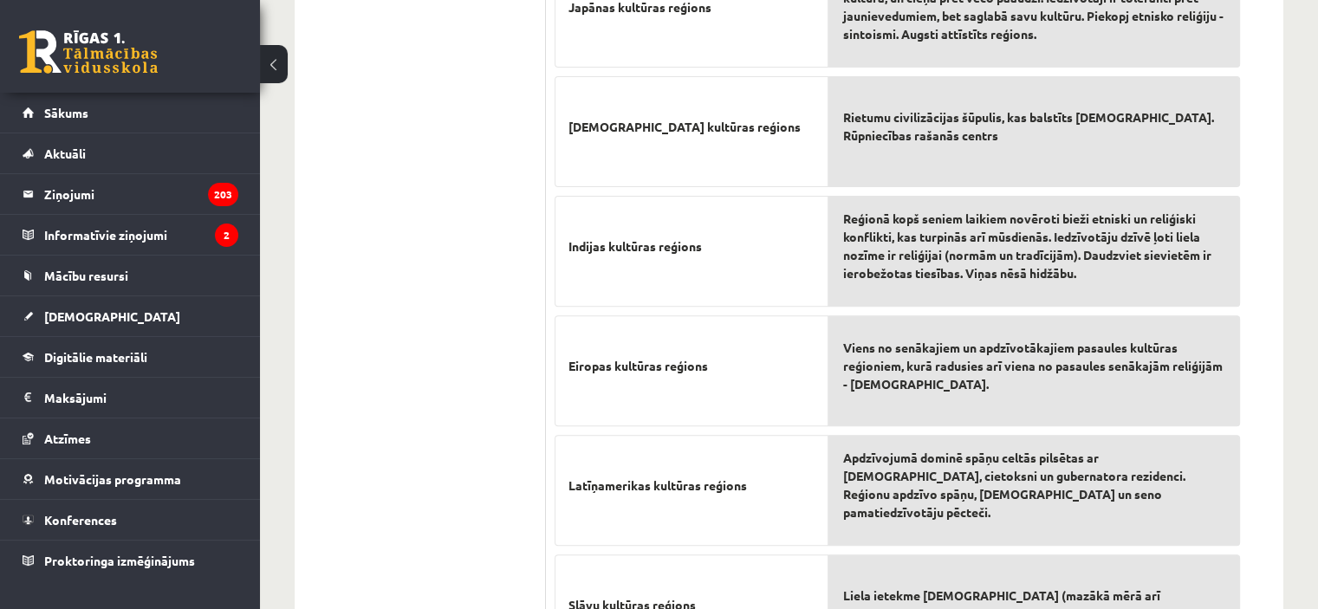
drag, startPoint x: 1320, startPoint y: 593, endPoint x: 803, endPoint y: 553, distance: 518.8
click at [803, 554] on div "Slāvu kultūras reģions" at bounding box center [691, 609] width 274 height 111
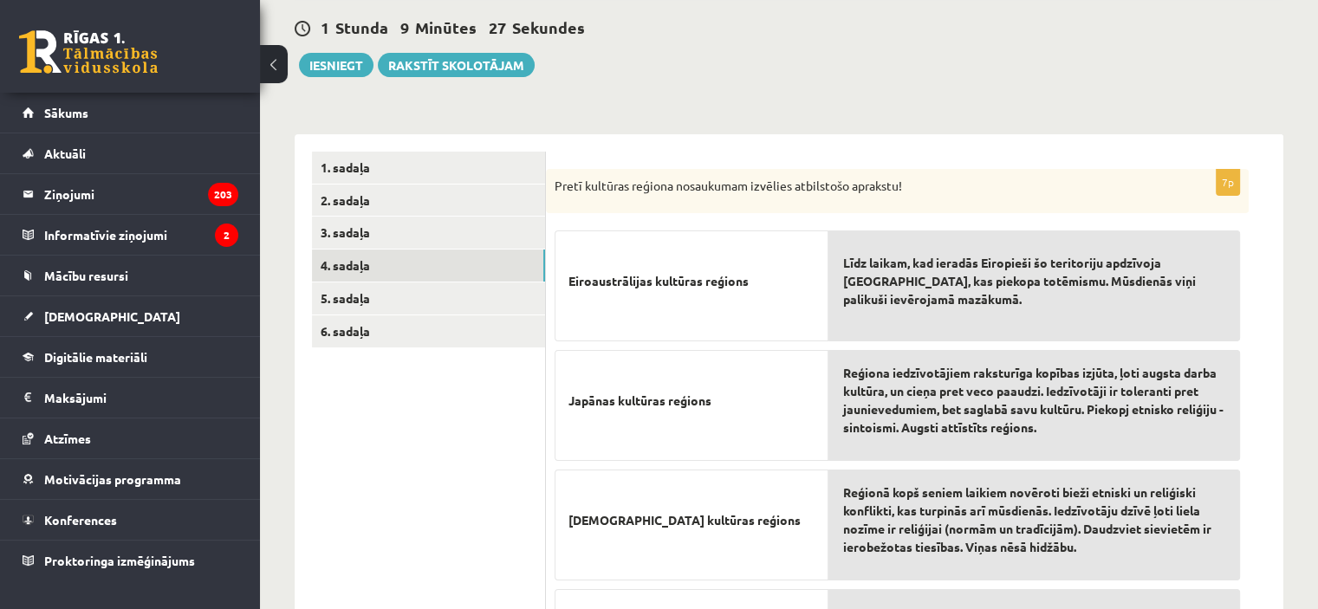
scroll to position [135, 0]
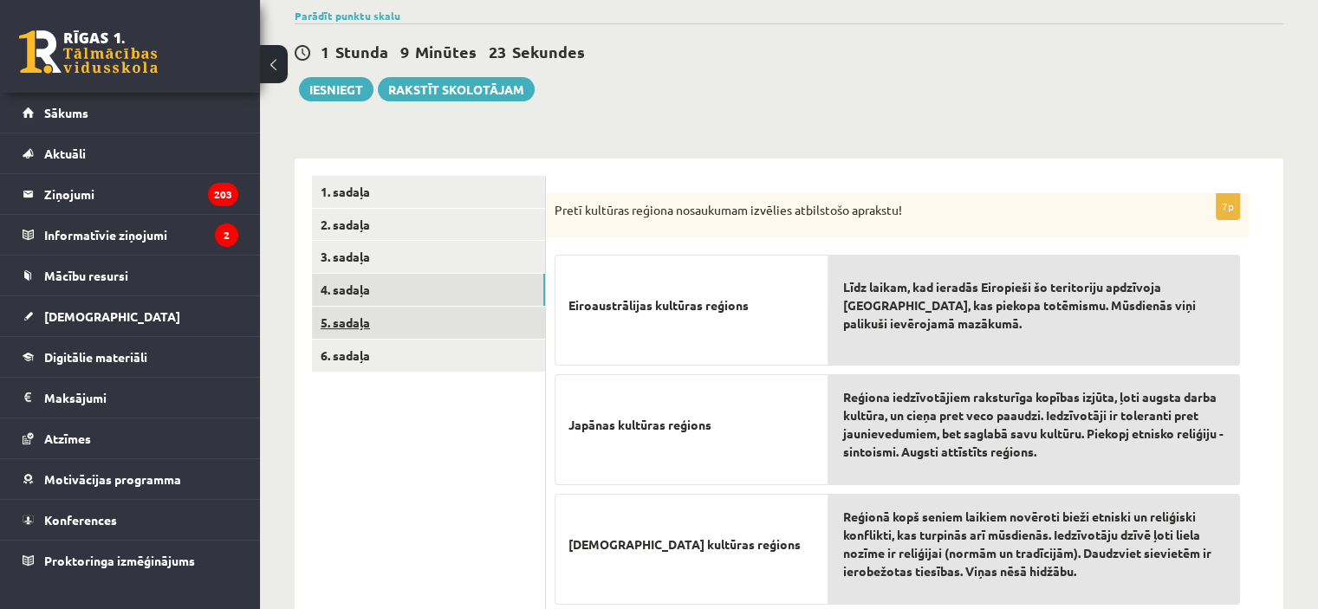
click at [455, 321] on link "5. sadaļa" at bounding box center [428, 323] width 233 height 32
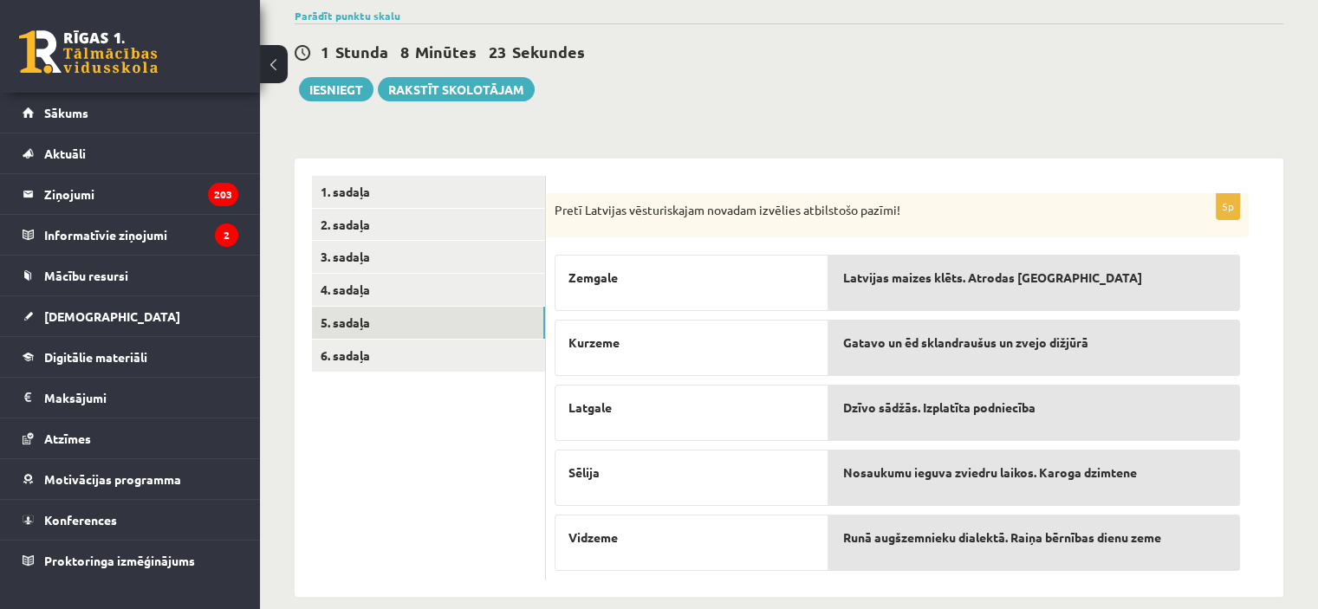
click at [852, 541] on span "Runā augšzemnieku dialektā. Raiņa bērnības dienu zeme" at bounding box center [1001, 537] width 318 height 18
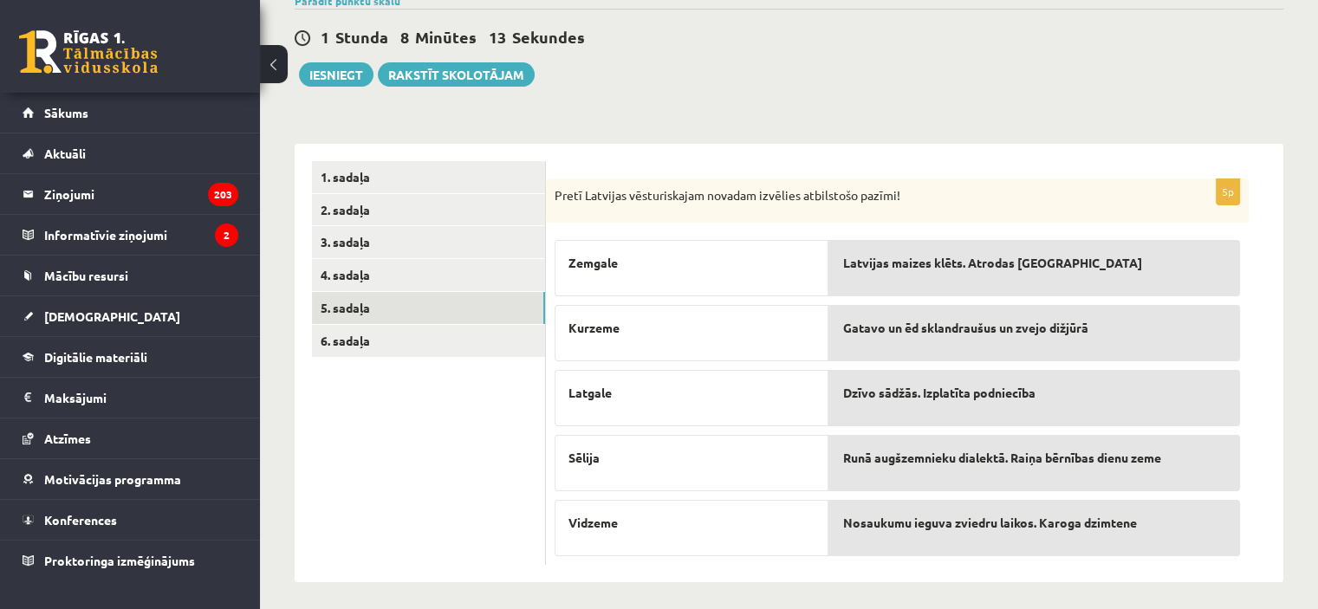
scroll to position [156, 0]
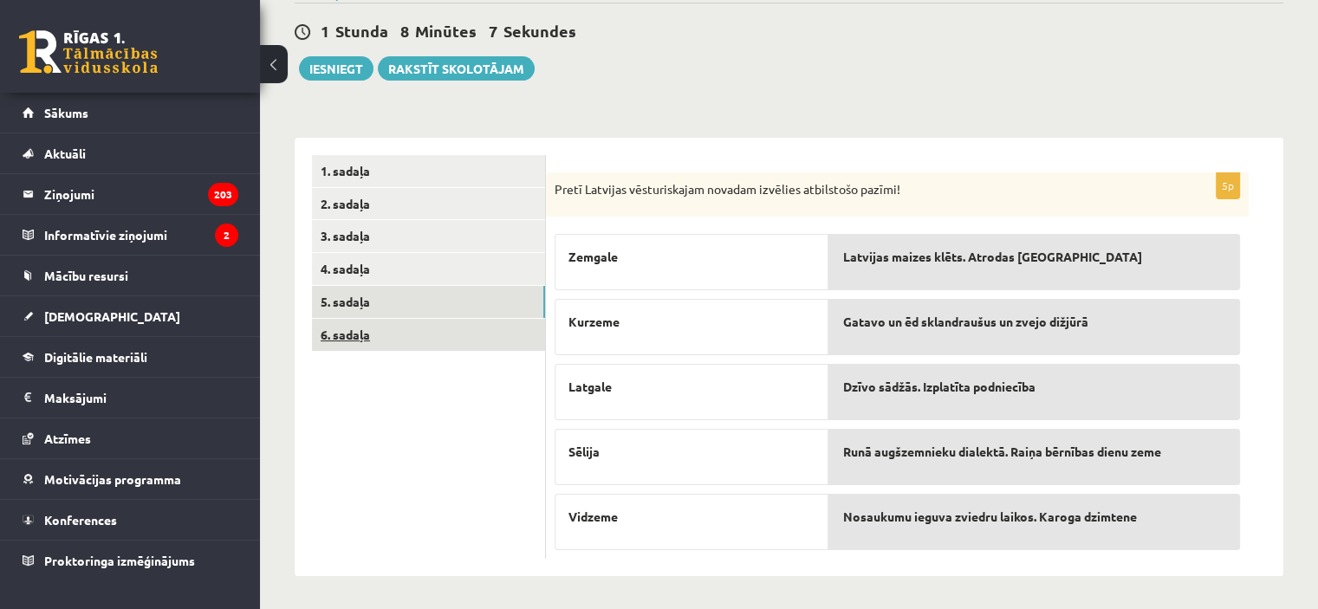
click at [470, 329] on link "6. sadaļa" at bounding box center [428, 335] width 233 height 32
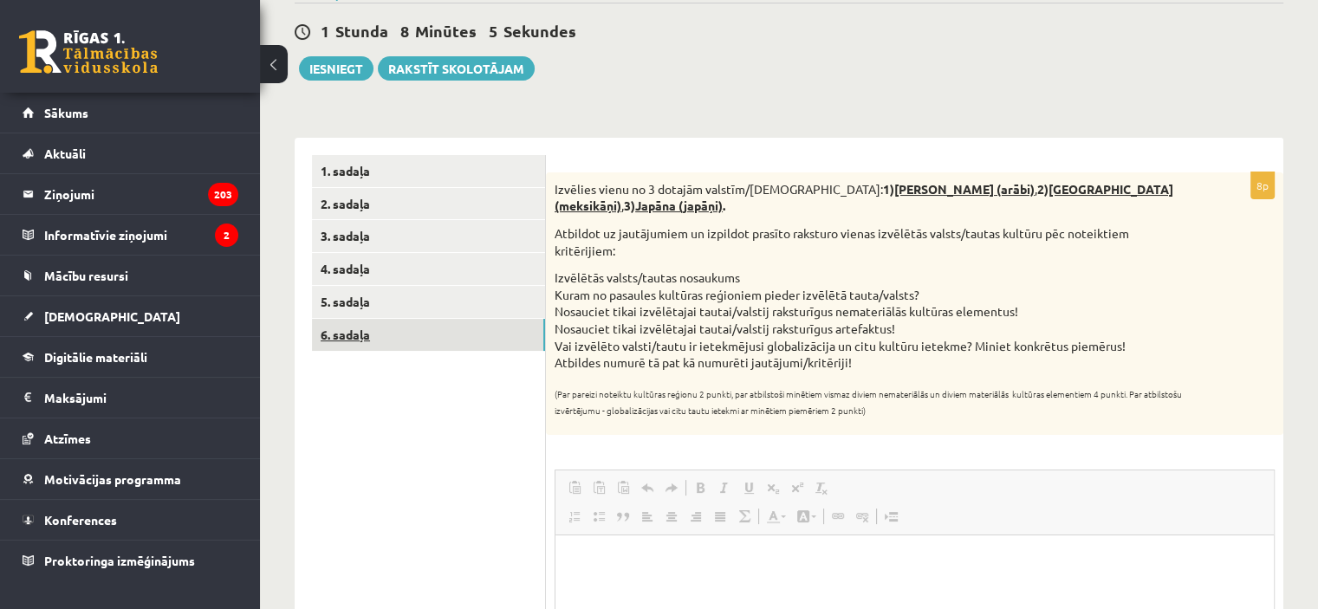
scroll to position [0, 0]
click at [567, 554] on html at bounding box center [914, 561] width 718 height 53
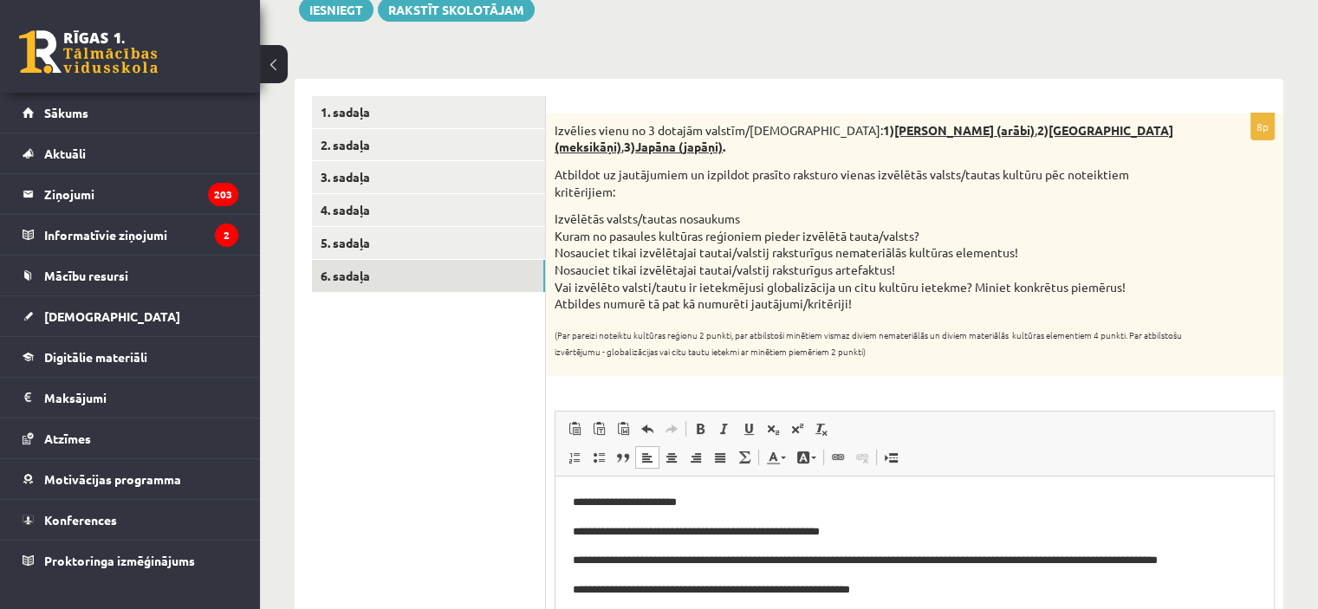
scroll to position [232, 0]
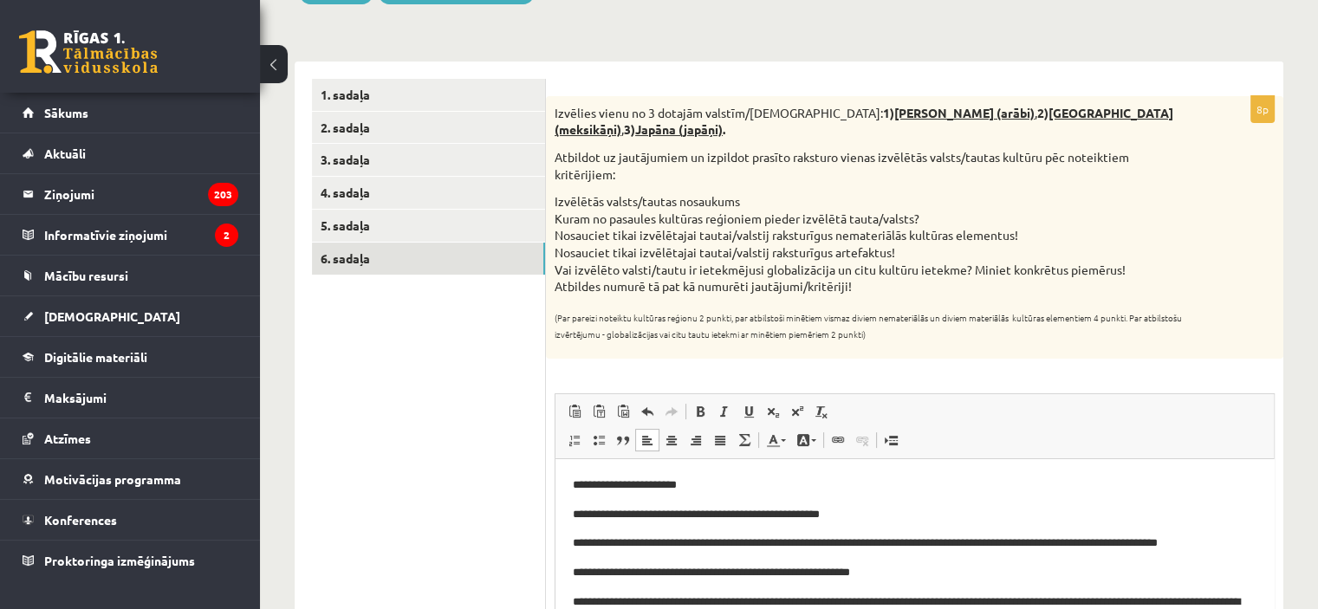
click at [567, 553] on html "**********" at bounding box center [914, 551] width 718 height 187
click at [569, 486] on html "**********" at bounding box center [914, 551] width 718 height 187
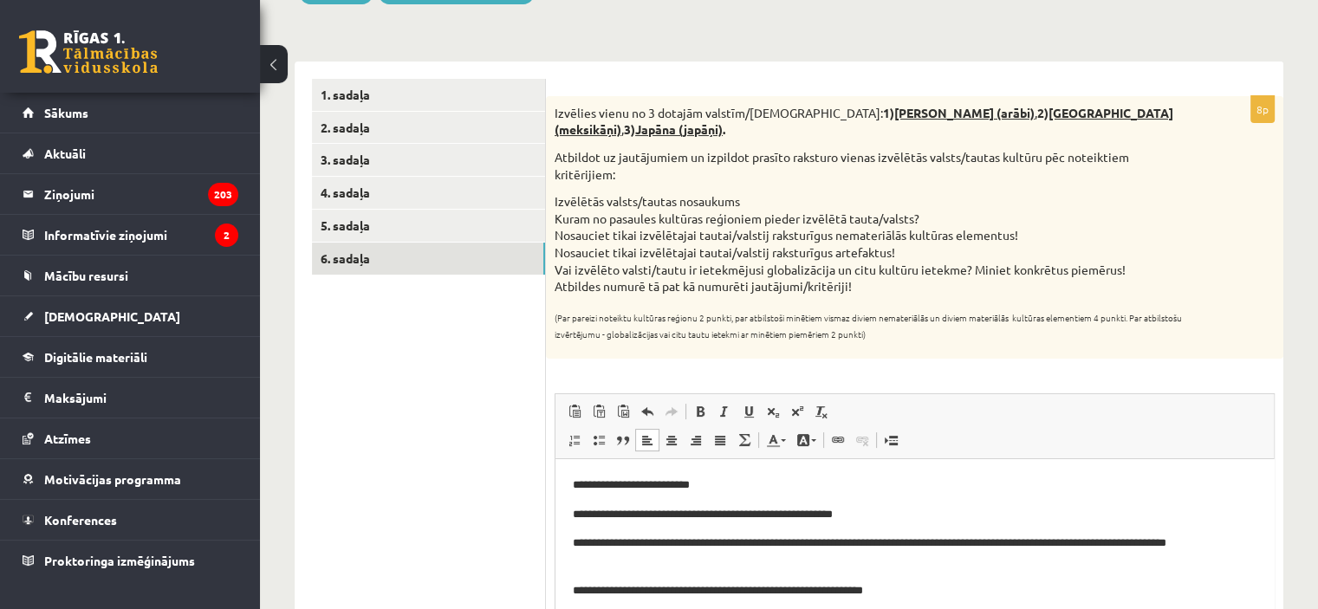
scroll to position [32, 0]
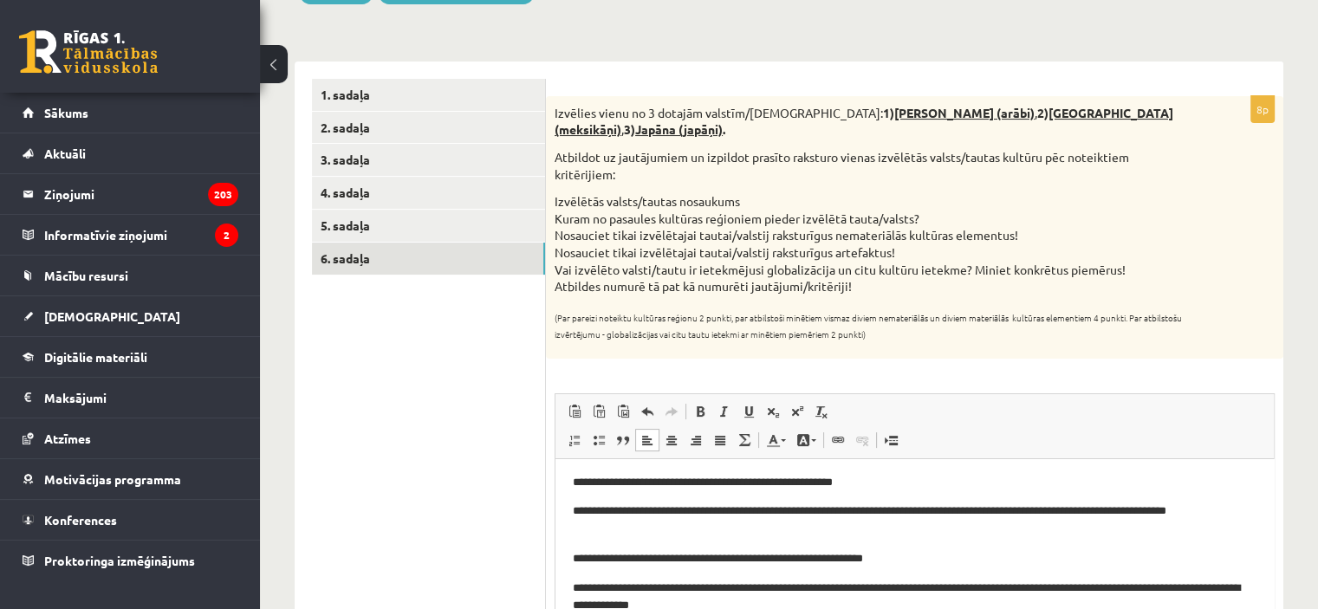
click at [748, 603] on p "**********" at bounding box center [908, 597] width 671 height 36
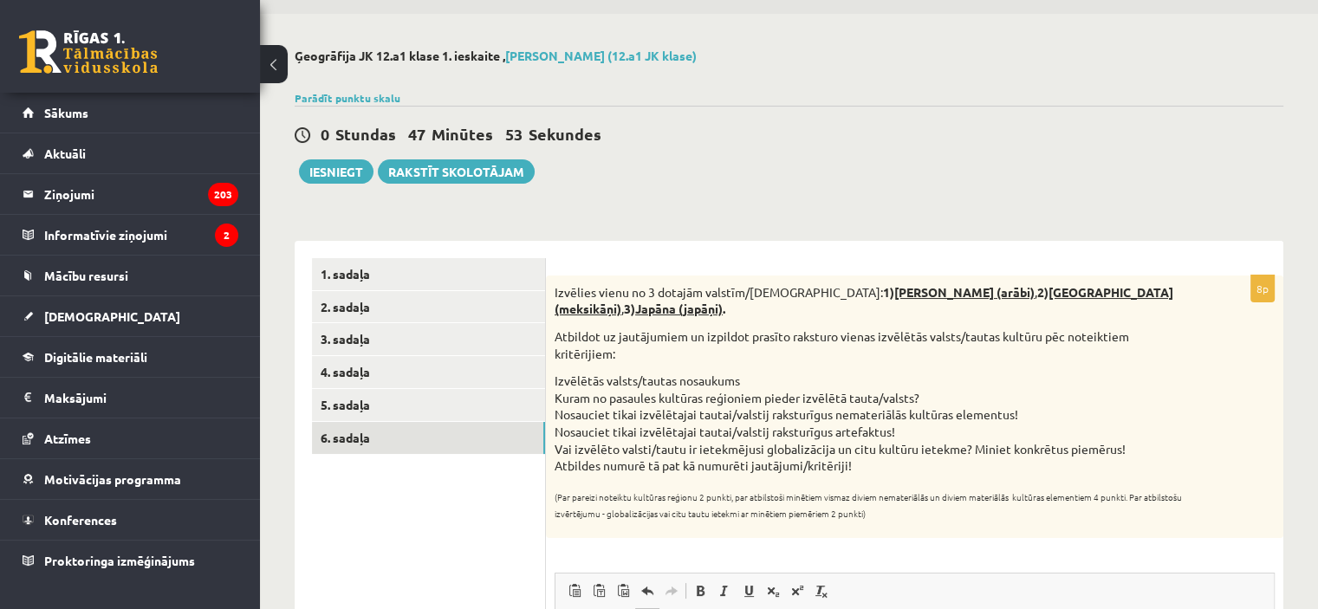
scroll to position [0, 0]
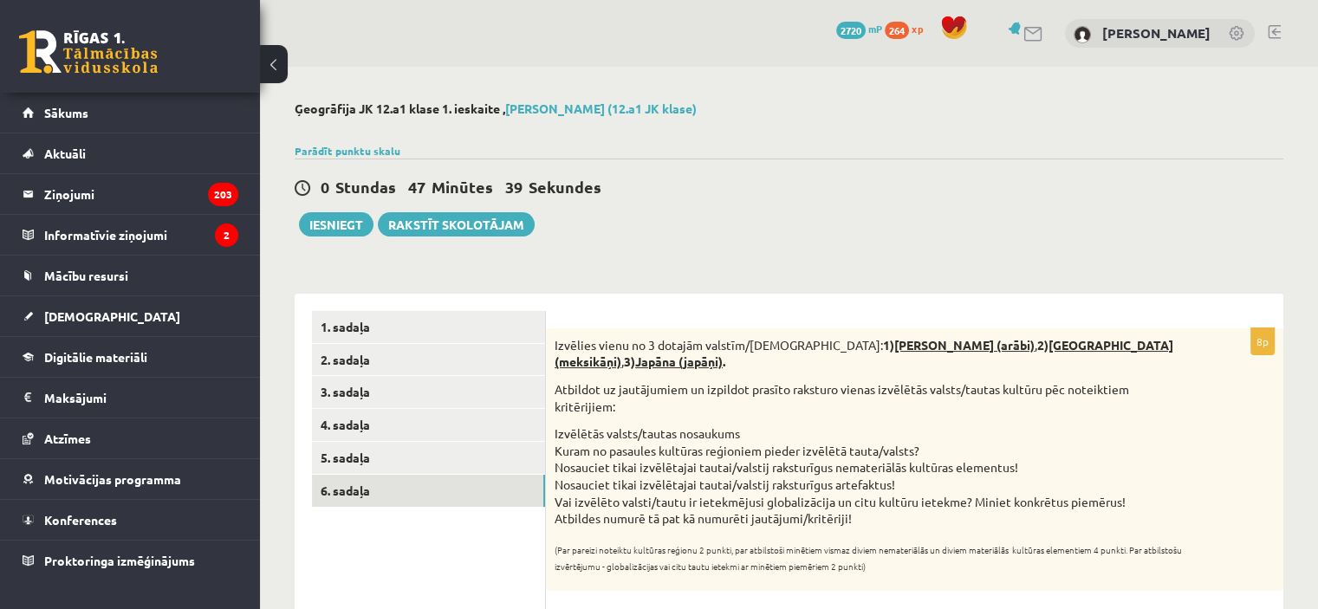
drag, startPoint x: 483, startPoint y: 273, endPoint x: 687, endPoint y: 194, distance: 218.3
click at [687, 194] on div "Ģeogrāfija JK 12.a1 klase 1. ieskaite , Mārcis Elmārs Ašmanis (12.a1 JK klase) …" at bounding box center [789, 552] width 1058 height 971
click at [306, 153] on link "Parādīt punktu skalu" at bounding box center [348, 151] width 106 height 14
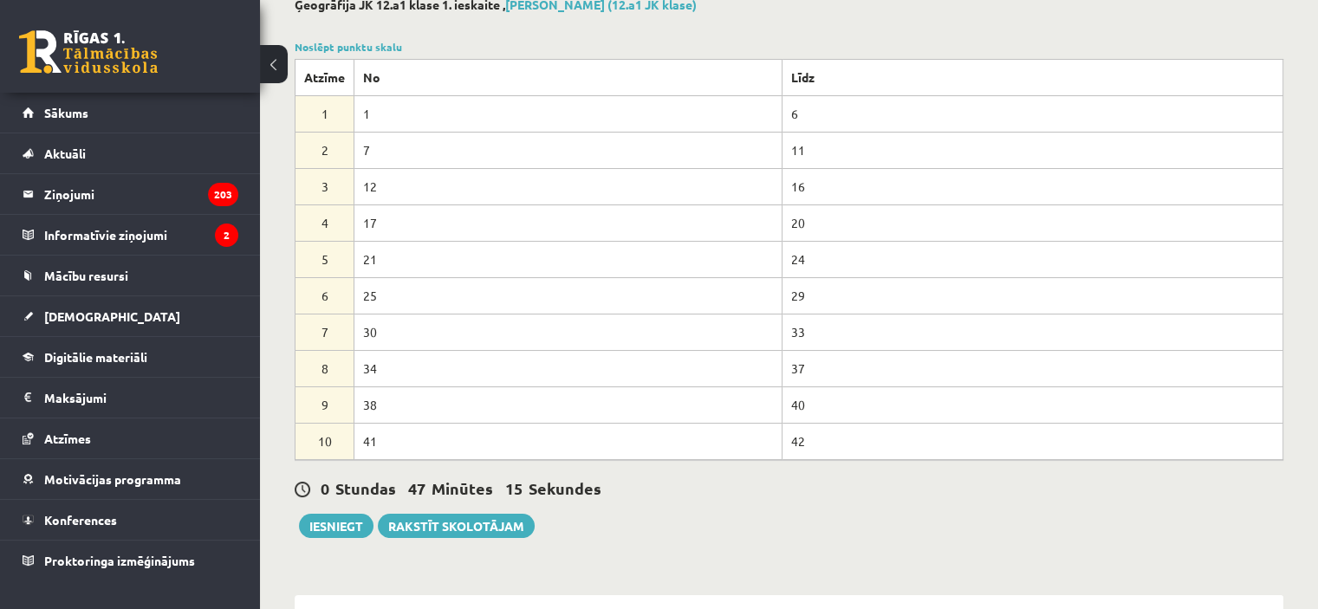
scroll to position [139, 0]
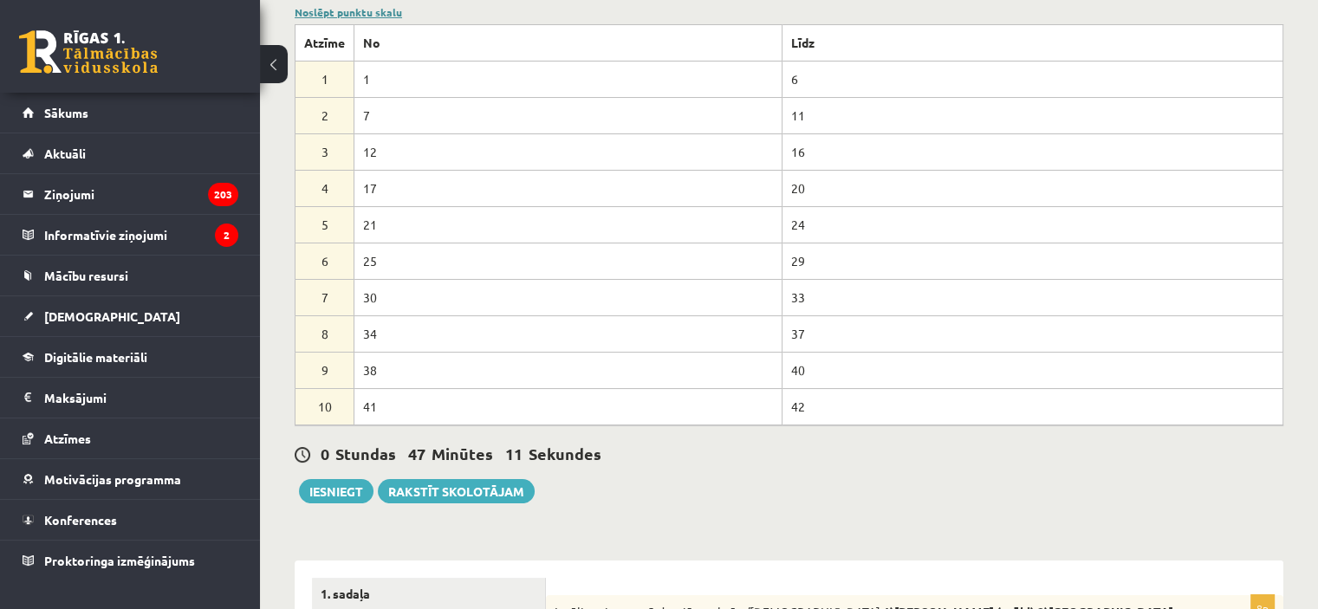
click at [357, 12] on link "Noslēpt punktu skalu" at bounding box center [348, 12] width 107 height 14
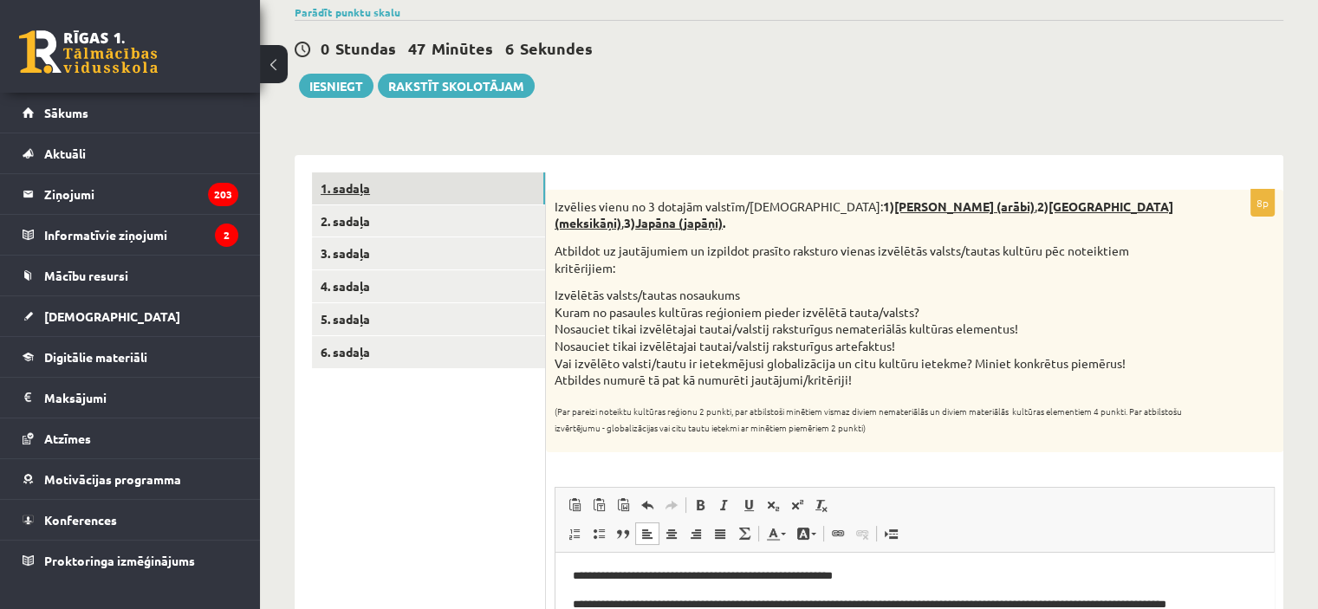
click at [379, 186] on link "1. sadaļa" at bounding box center [428, 188] width 233 height 32
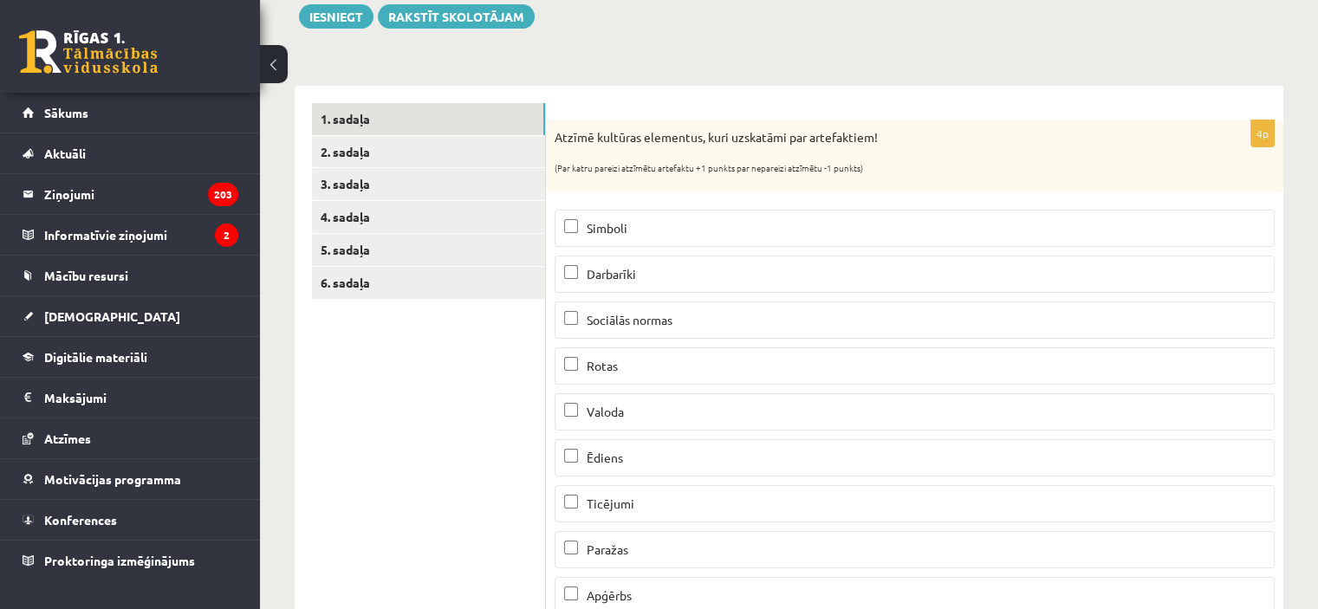
scroll to position [173, 0]
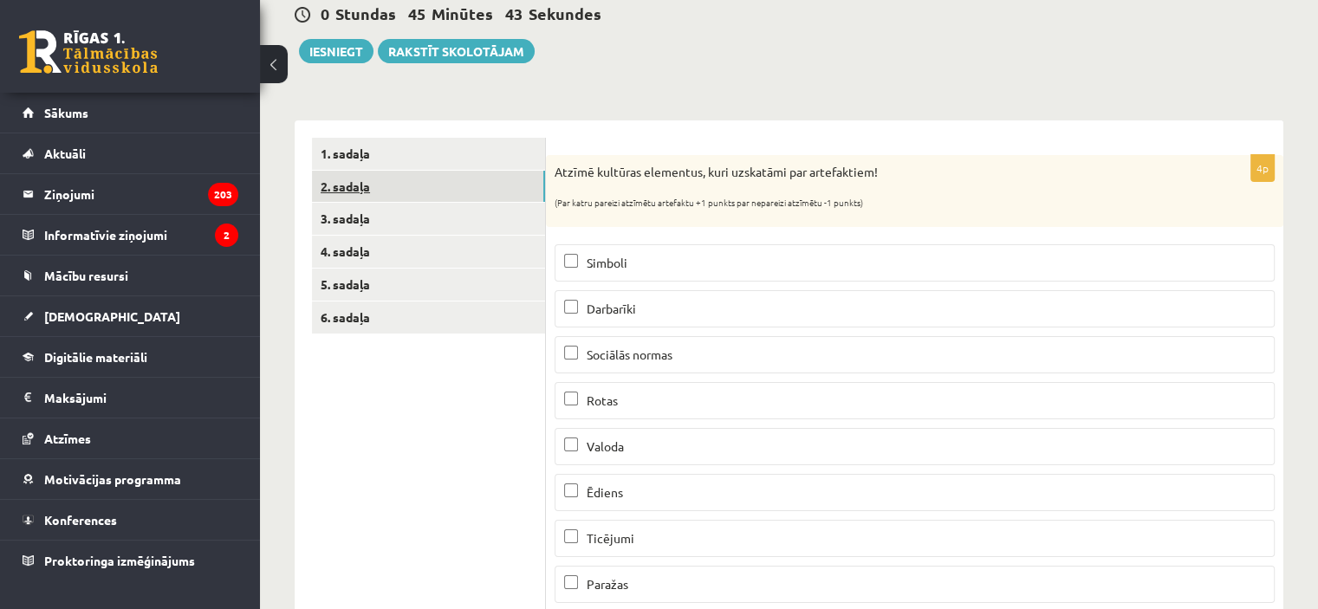
click at [513, 189] on link "2. sadaļa" at bounding box center [428, 187] width 233 height 32
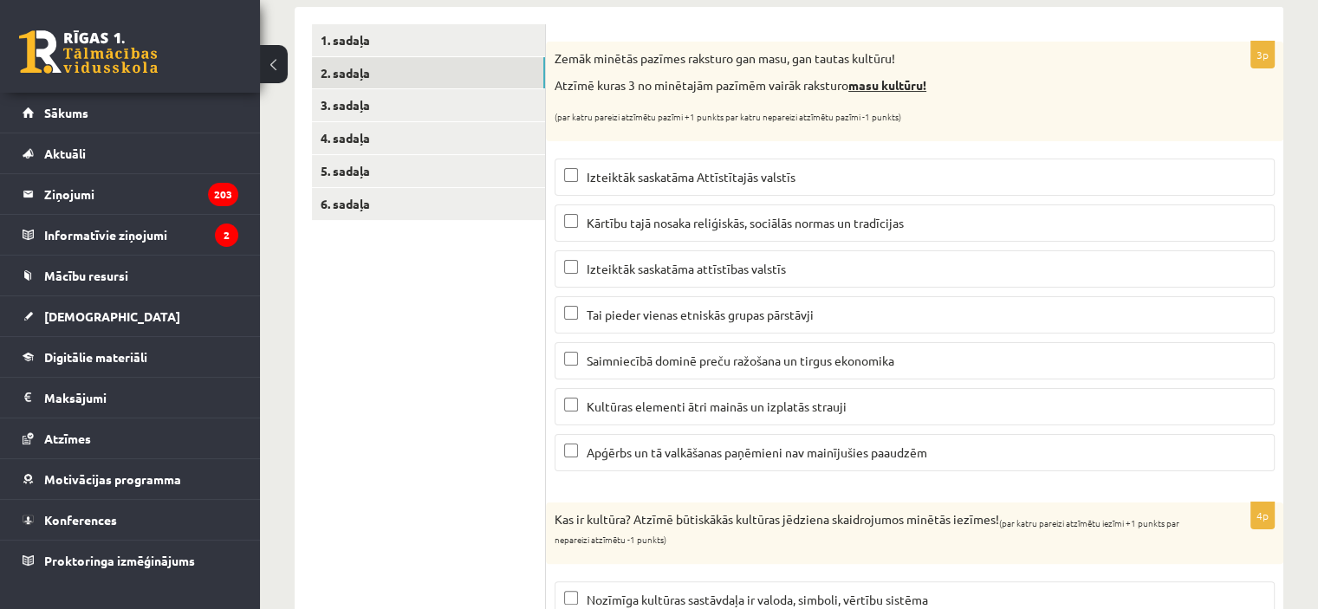
scroll to position [125, 0]
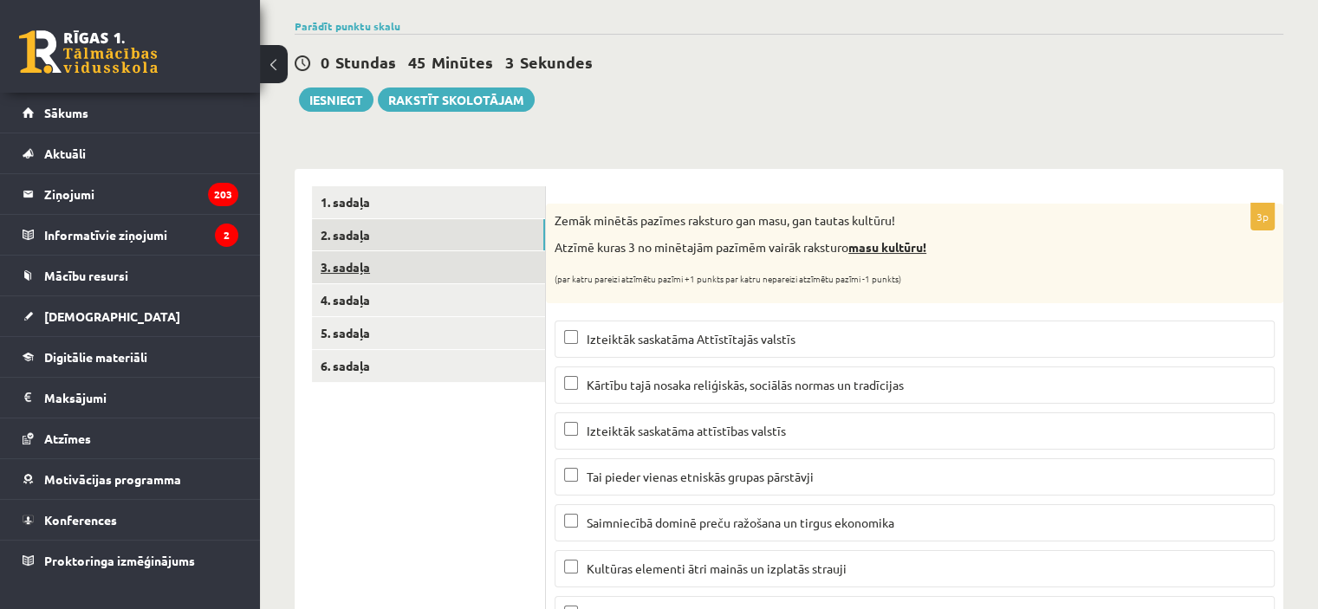
click at [466, 263] on link "3. sadaļa" at bounding box center [428, 267] width 233 height 32
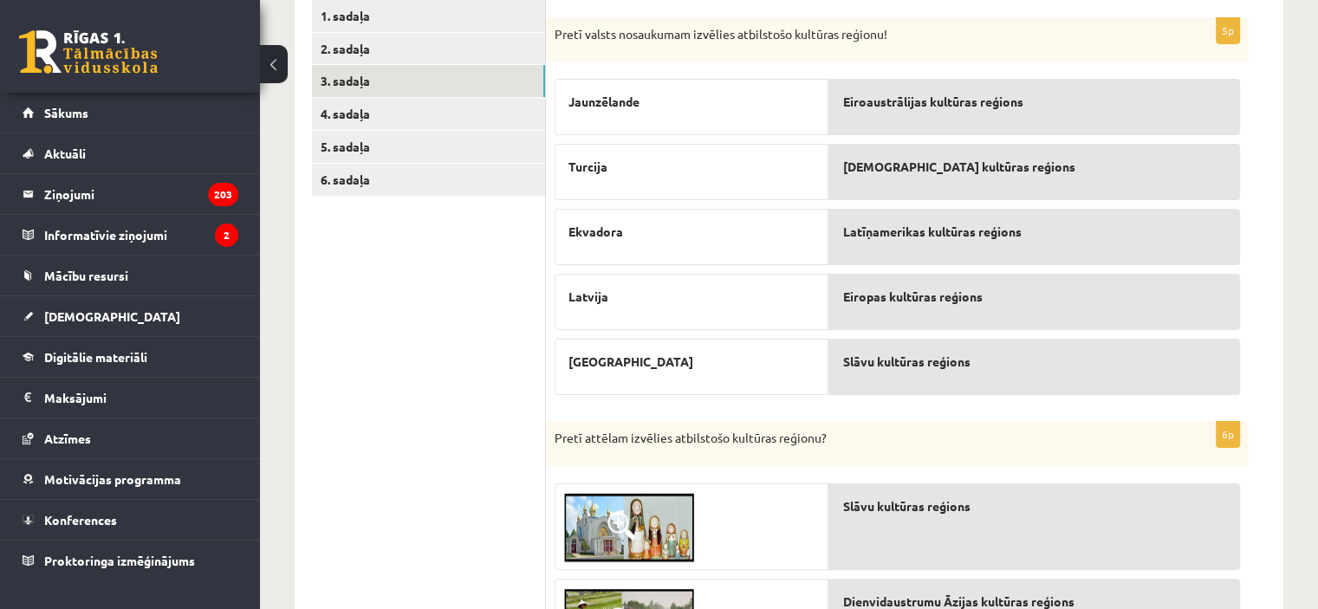
scroll to position [242, 0]
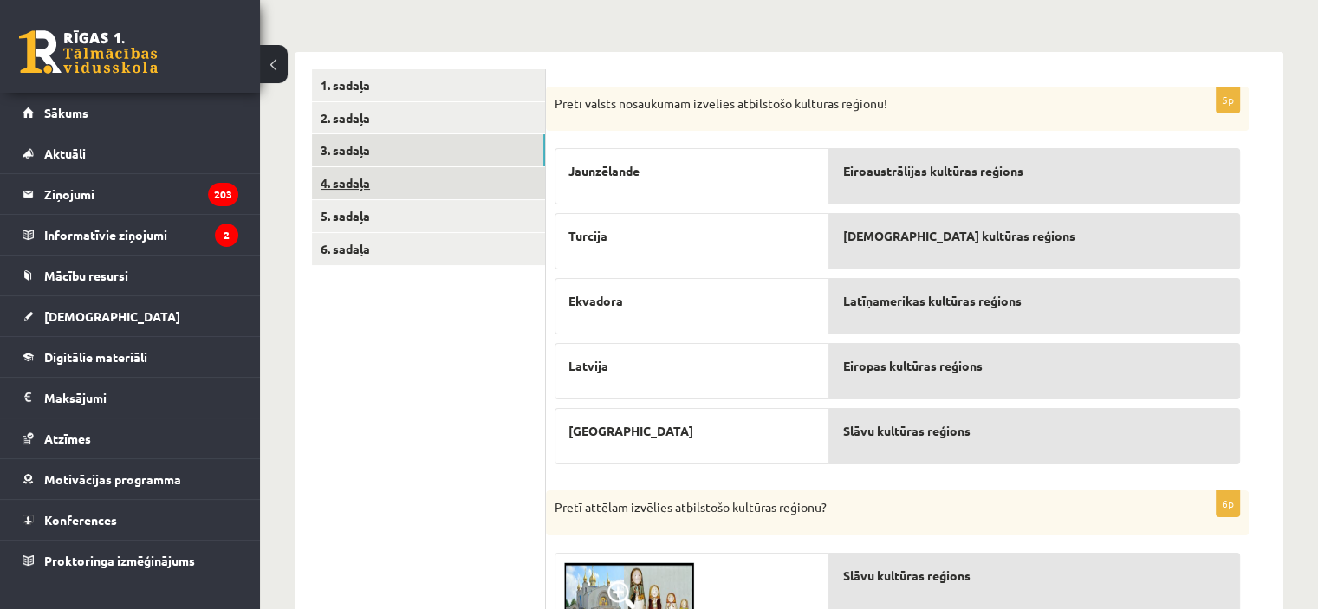
click at [446, 189] on link "4. sadaļa" at bounding box center [428, 183] width 233 height 32
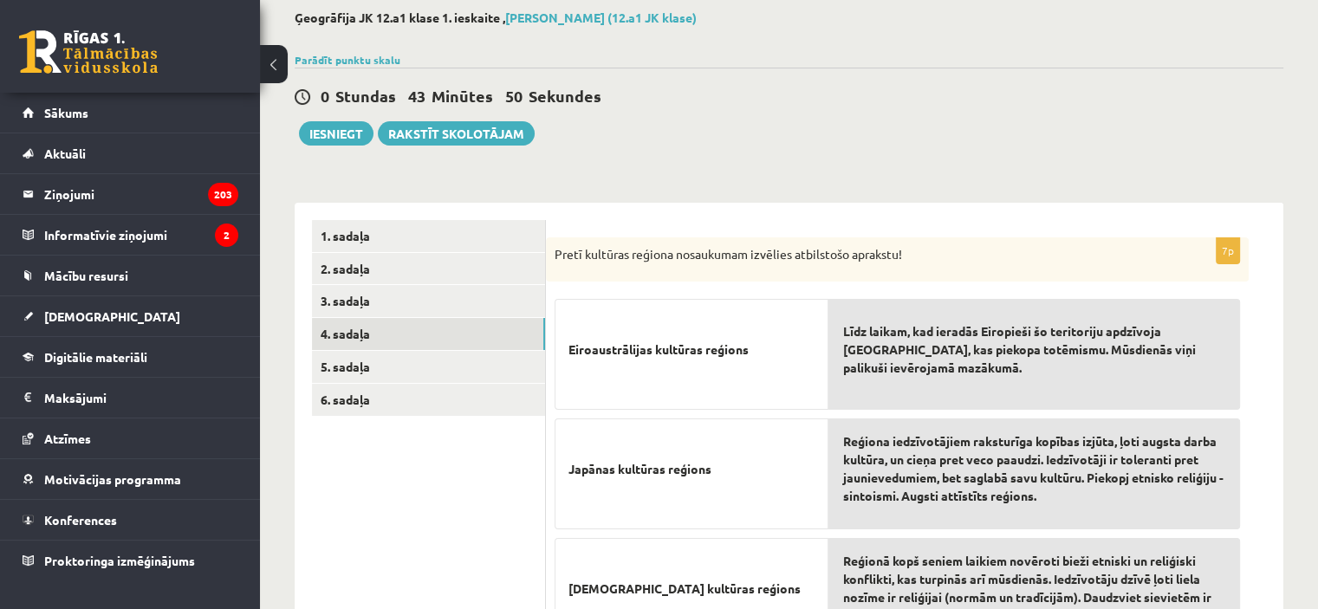
scroll to position [45, 0]
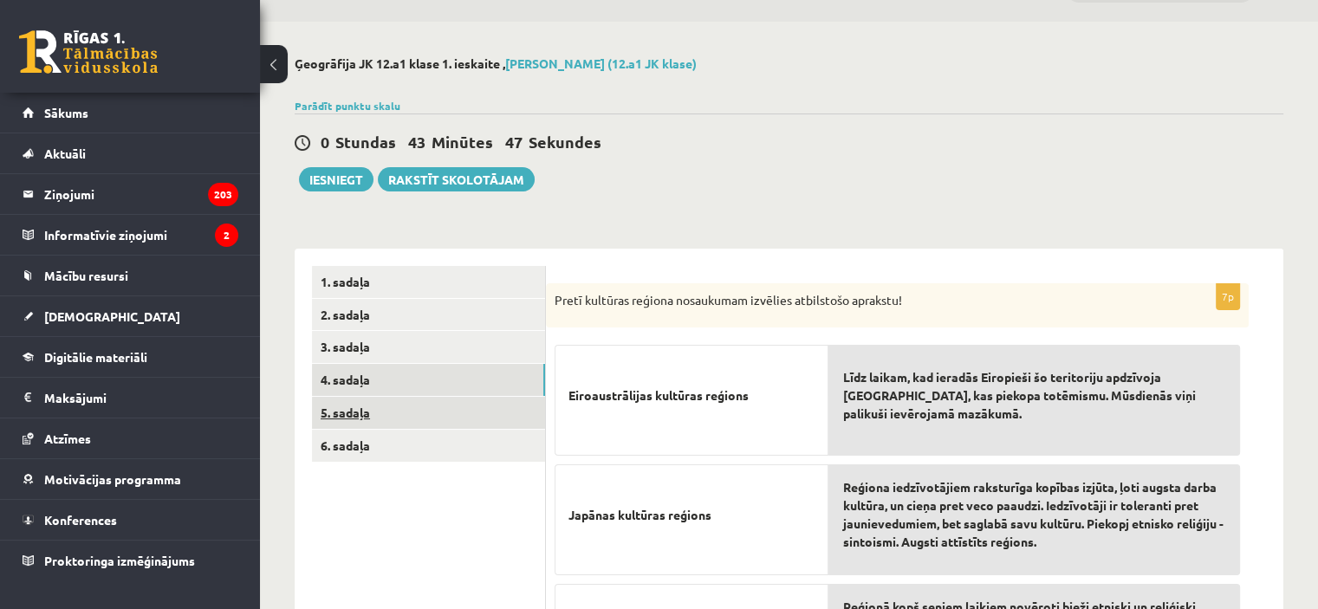
click at [426, 413] on link "5. sadaļa" at bounding box center [428, 413] width 233 height 32
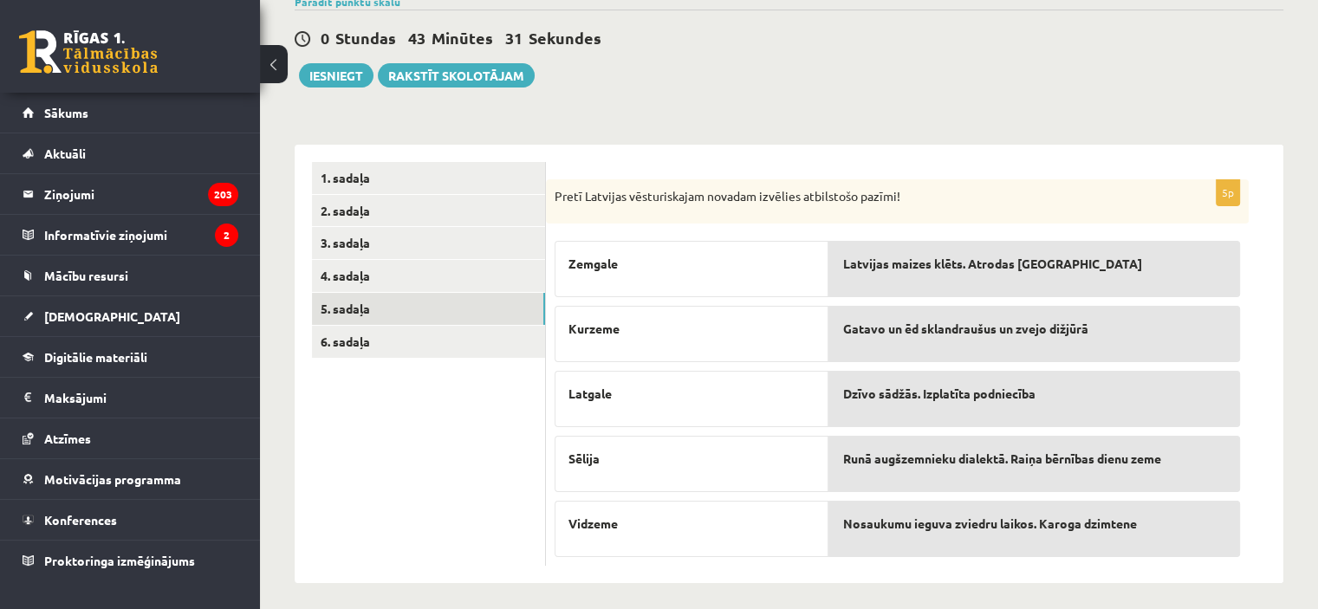
scroll to position [157, 0]
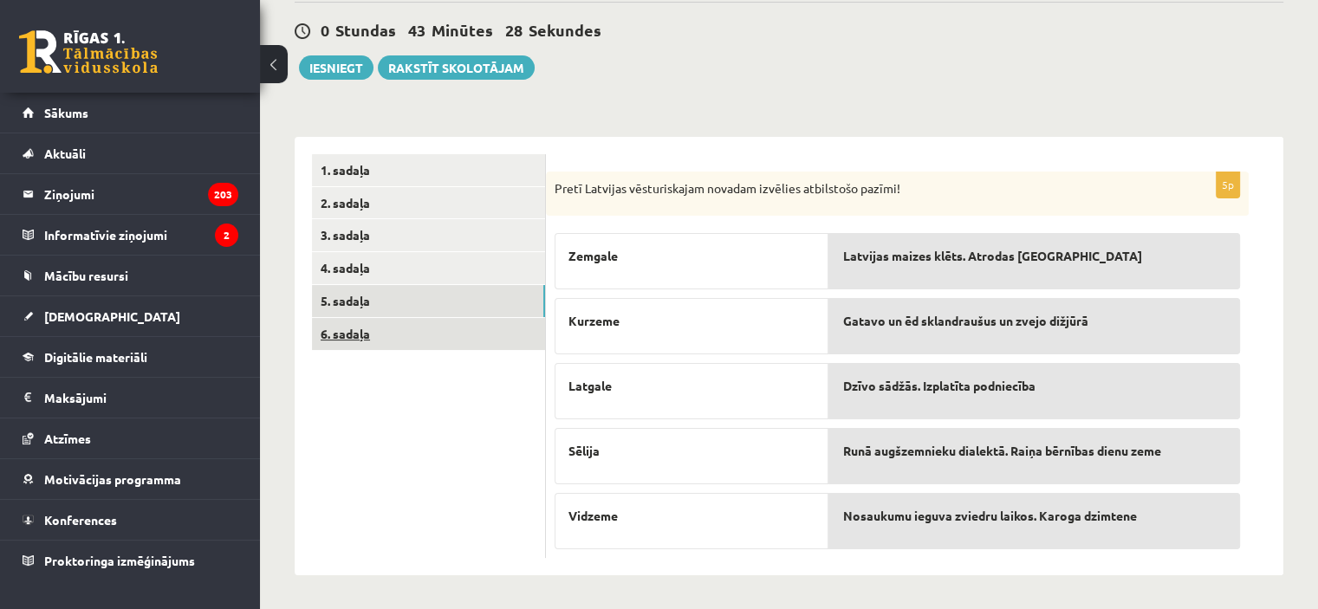
click at [424, 335] on link "6. sadaļa" at bounding box center [428, 334] width 233 height 32
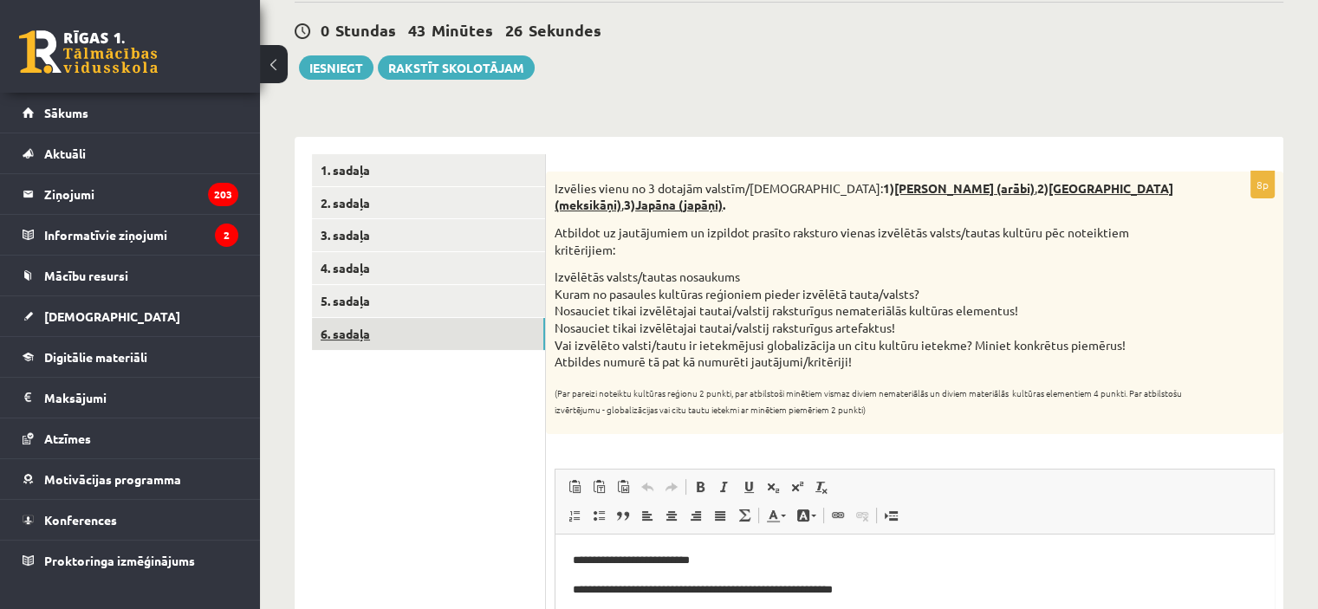
scroll to position [0, 0]
click at [606, 561] on p "**********" at bounding box center [908, 561] width 671 height 18
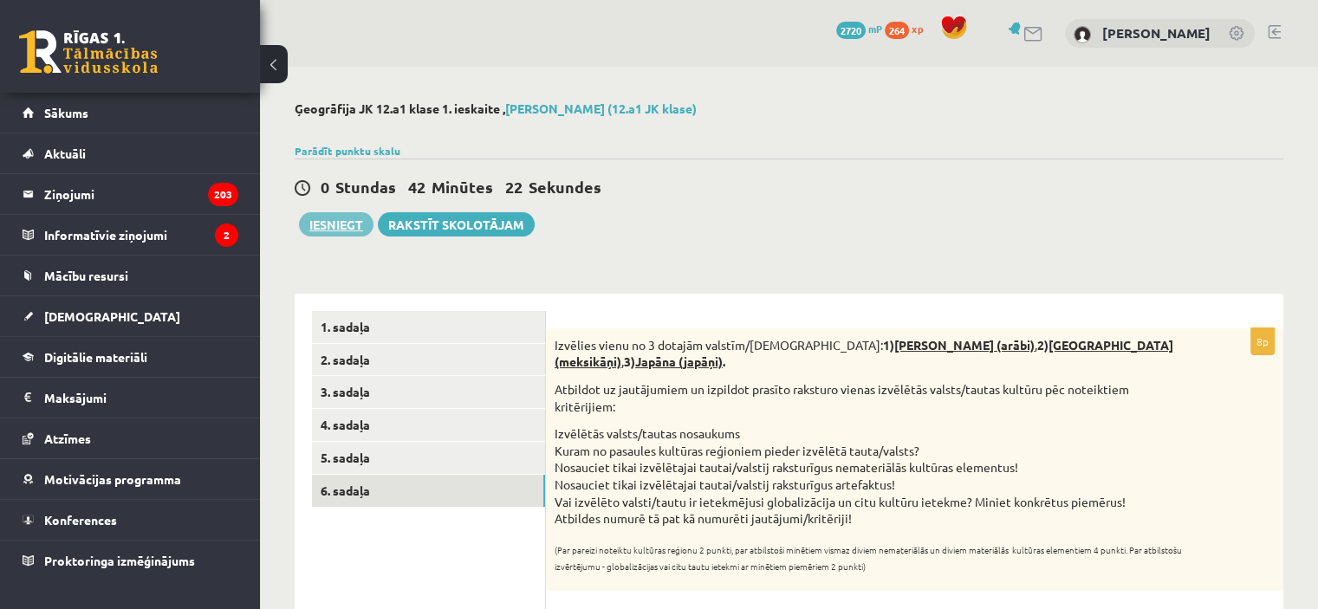
click at [335, 227] on button "Iesniegt" at bounding box center [336, 224] width 75 height 24
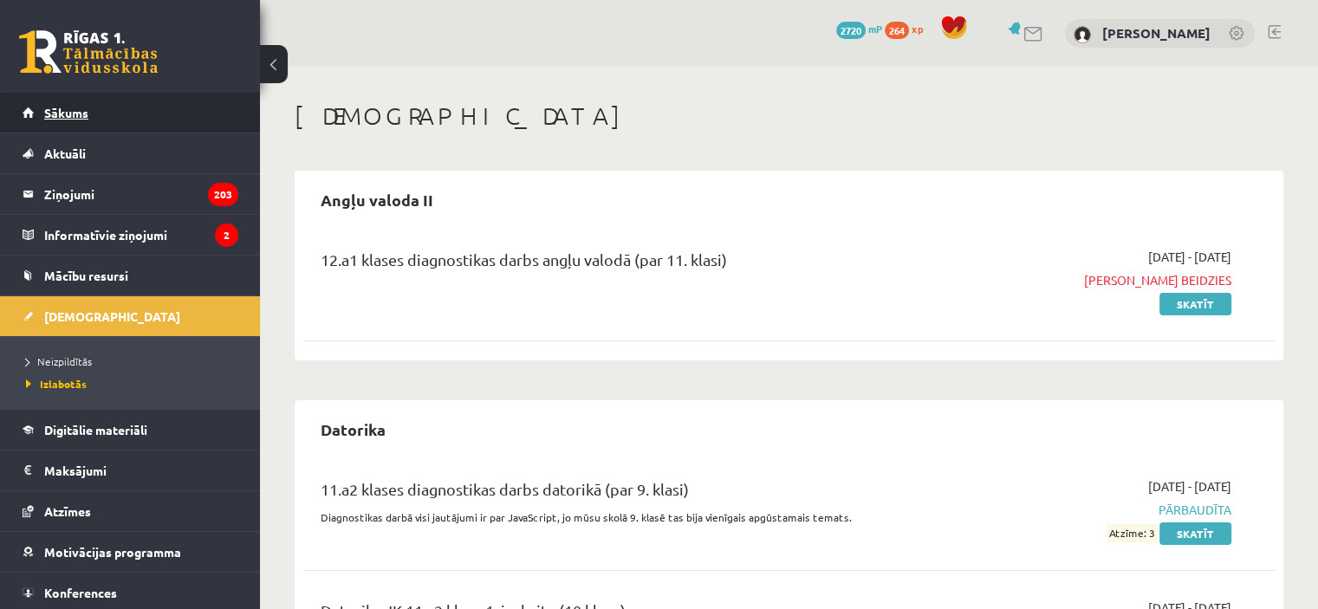
click at [88, 108] on link "Sākums" at bounding box center [131, 113] width 216 height 40
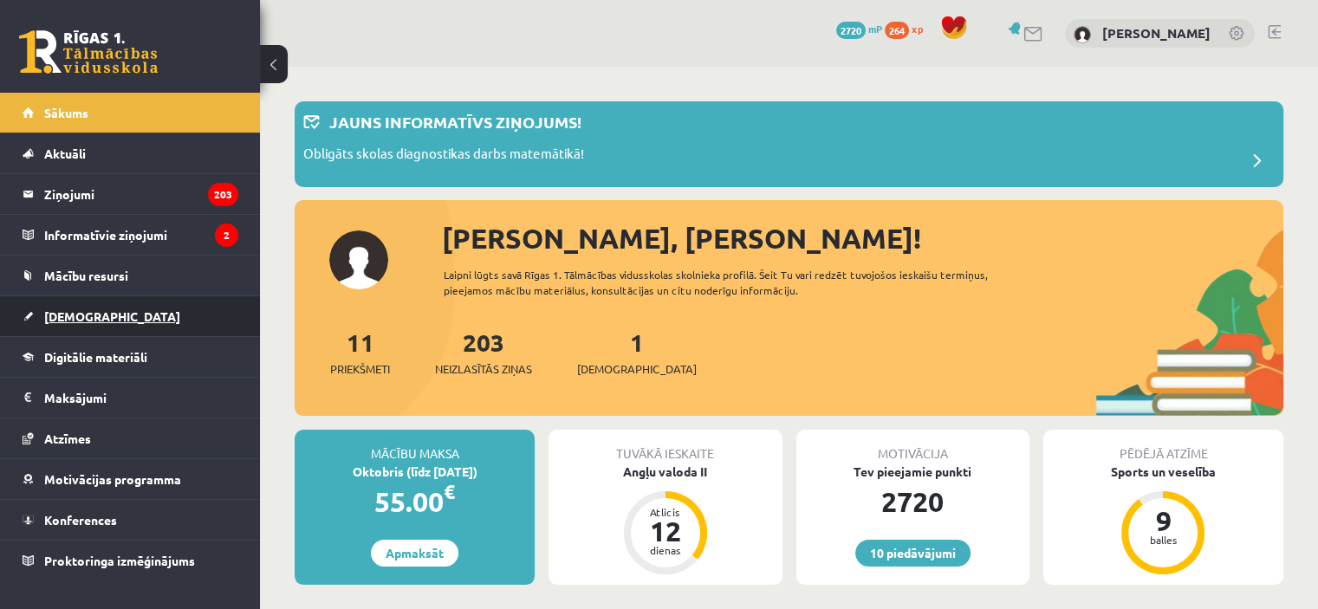
click at [111, 312] on link "[DEMOGRAPHIC_DATA]" at bounding box center [131, 316] width 216 height 40
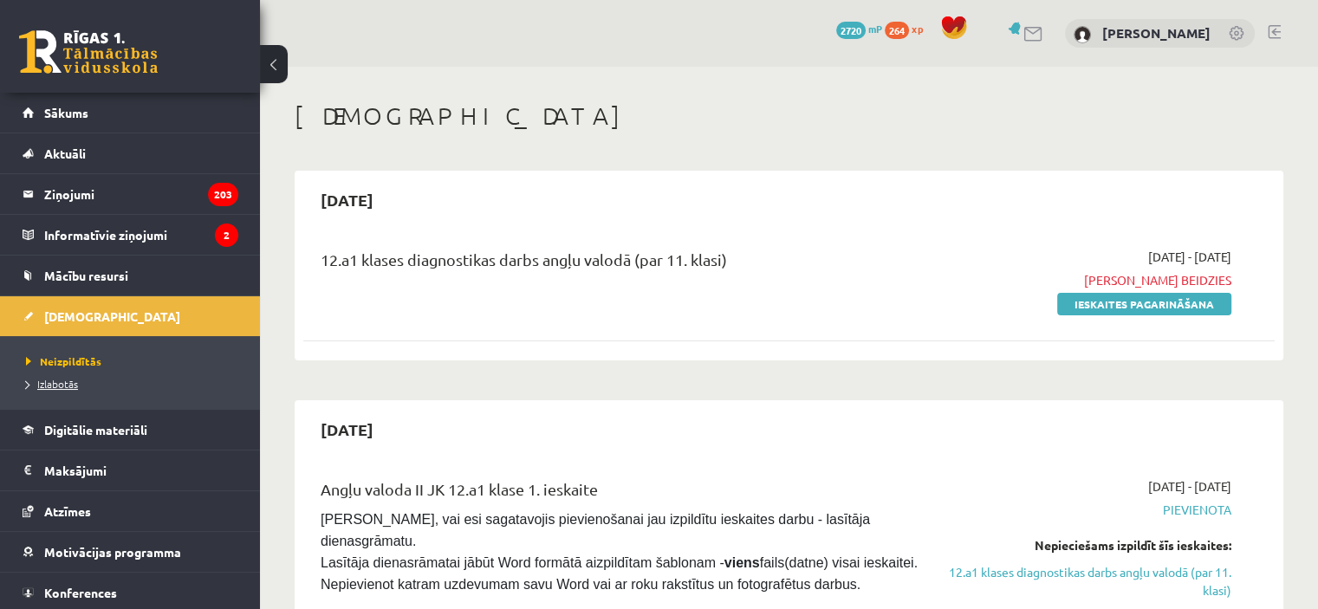
click at [62, 380] on span "Izlabotās" at bounding box center [52, 384] width 52 height 14
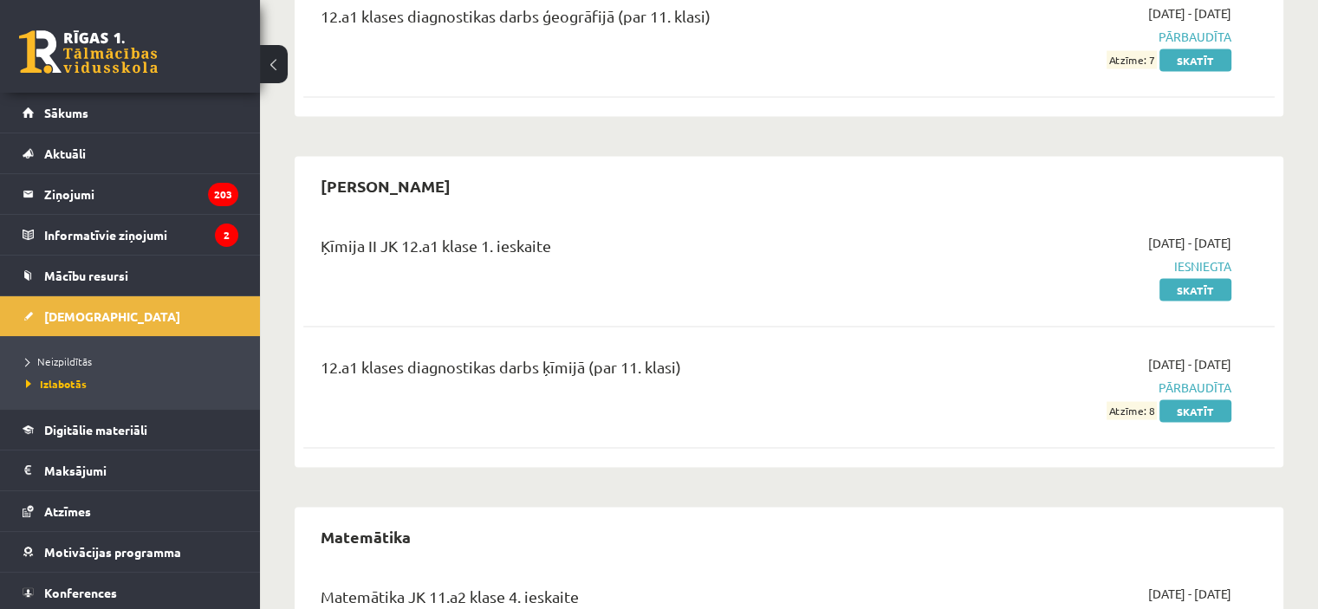
scroll to position [3327, 0]
